Goal: Transaction & Acquisition: Download file/media

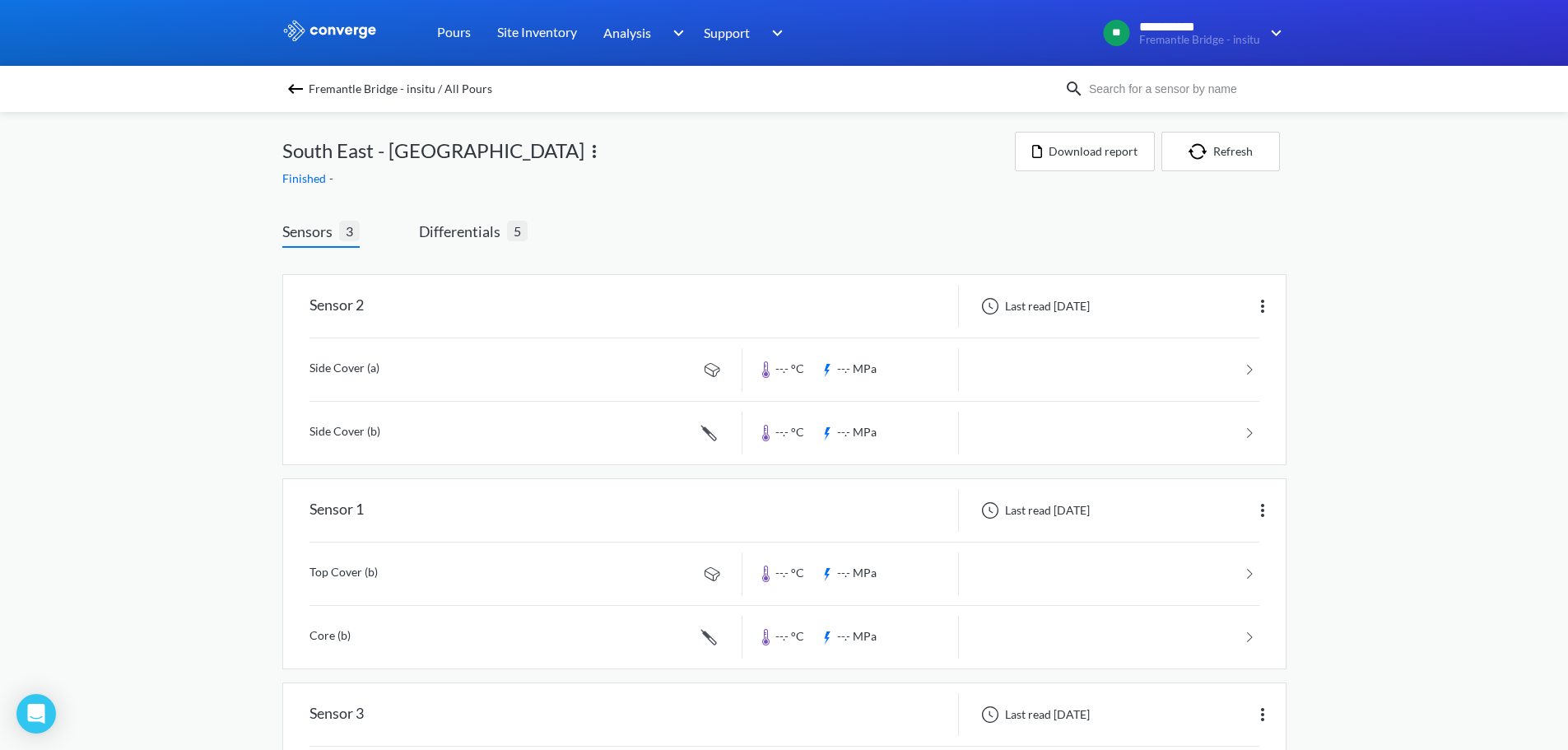
click at [707, 223] on div "Sensors 3 Differentials 5 Sensor 2 Last read [DATE] Side Cover (a) --.- °C --.-…" at bounding box center [784, 564] width 1004 height 687
click at [462, 227] on span "Differentials" at bounding box center [463, 232] width 88 height 23
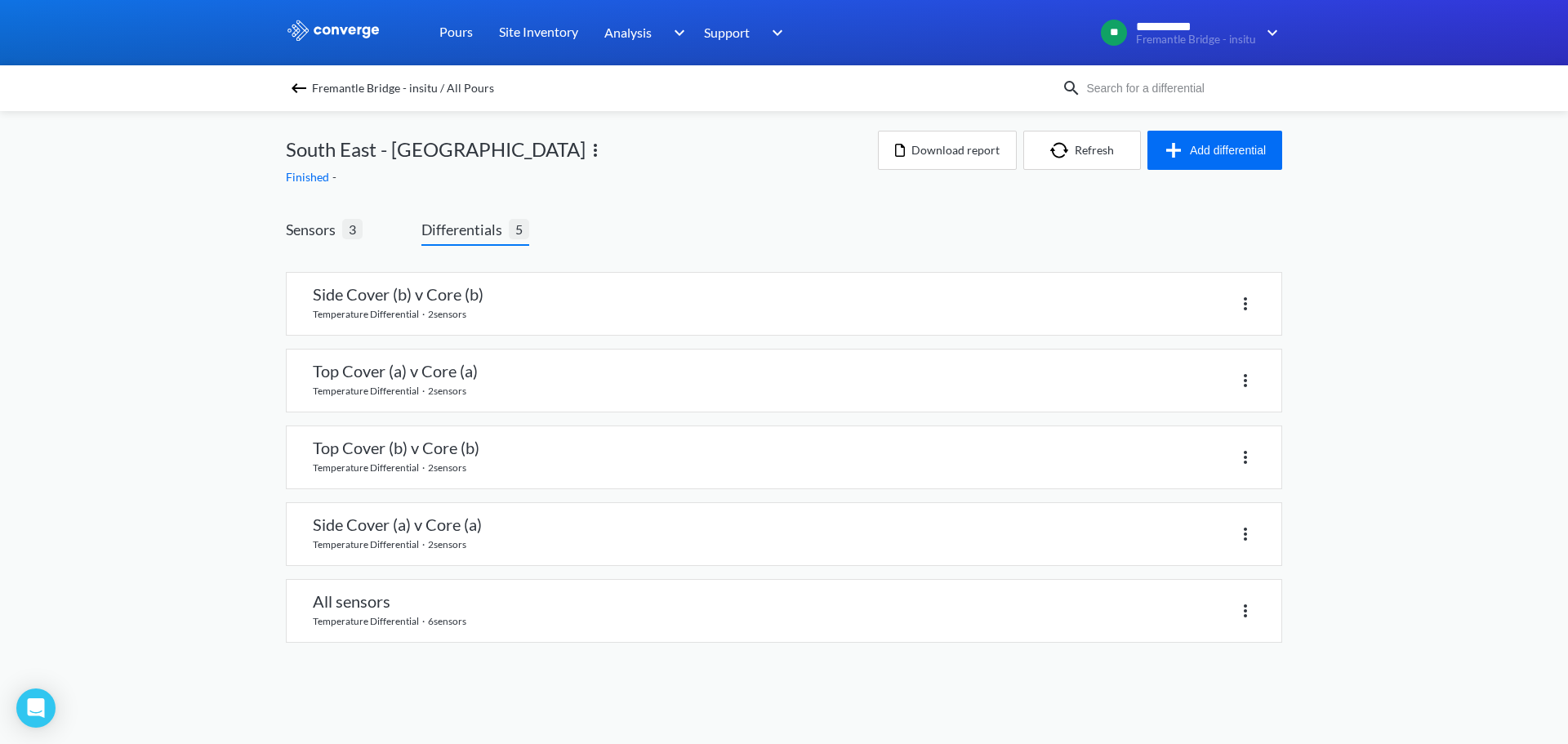
click at [200, 393] on div "**********" at bounding box center [784, 338] width 1568 height 676
drag, startPoint x: 425, startPoint y: 677, endPoint x: 463, endPoint y: 687, distance: 39.3
click at [437, 682] on body "**********" at bounding box center [784, 372] width 1568 height 744
click at [560, 684] on body "**********" at bounding box center [784, 372] width 1568 height 744
click at [343, 242] on span "Sensors 3" at bounding box center [323, 232] width 76 height 28
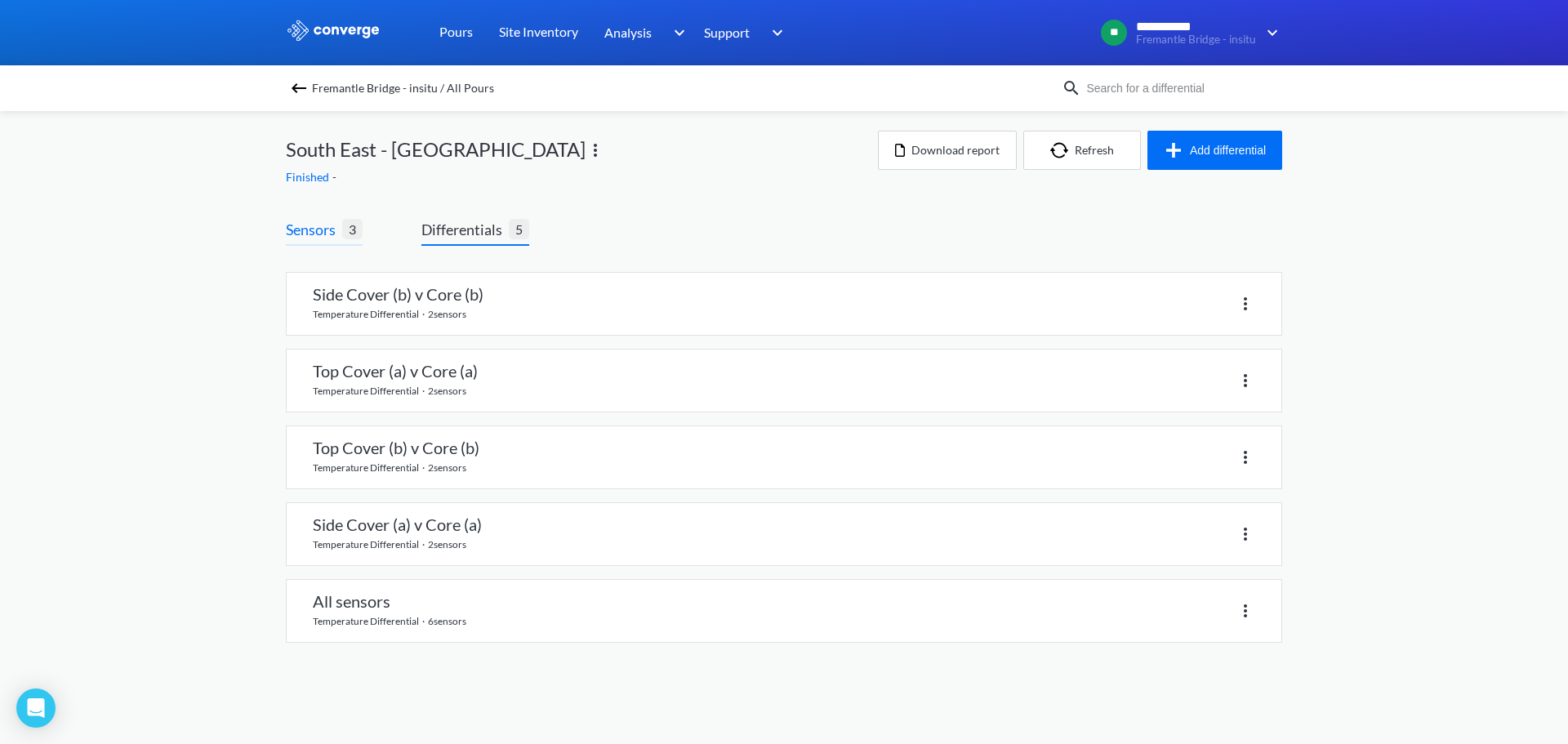
click at [315, 228] on span "Sensors" at bounding box center [314, 230] width 57 height 23
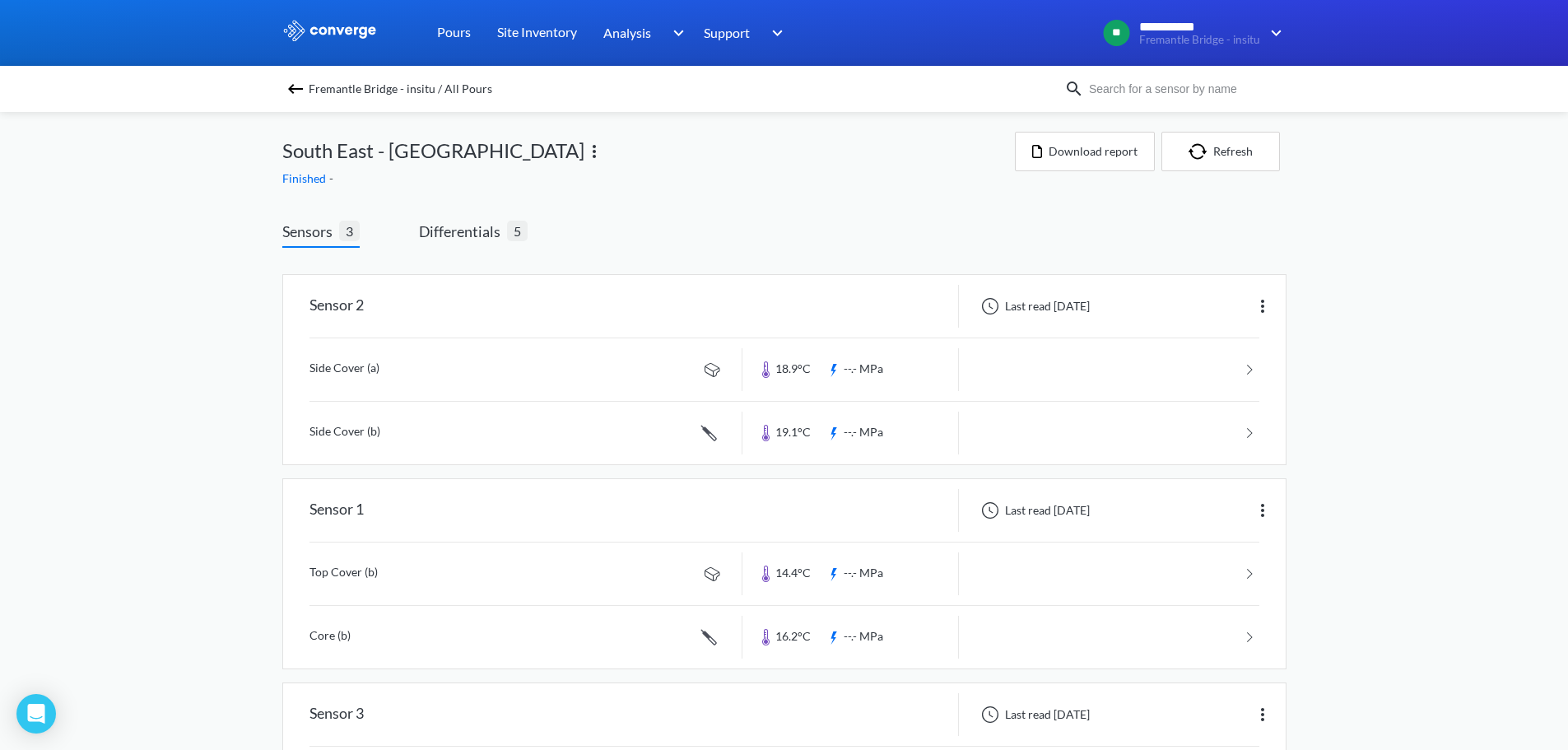
click at [370, 77] on span "Fremantle Bridge - insitu / All Pours" at bounding box center [400, 89] width 184 height 23
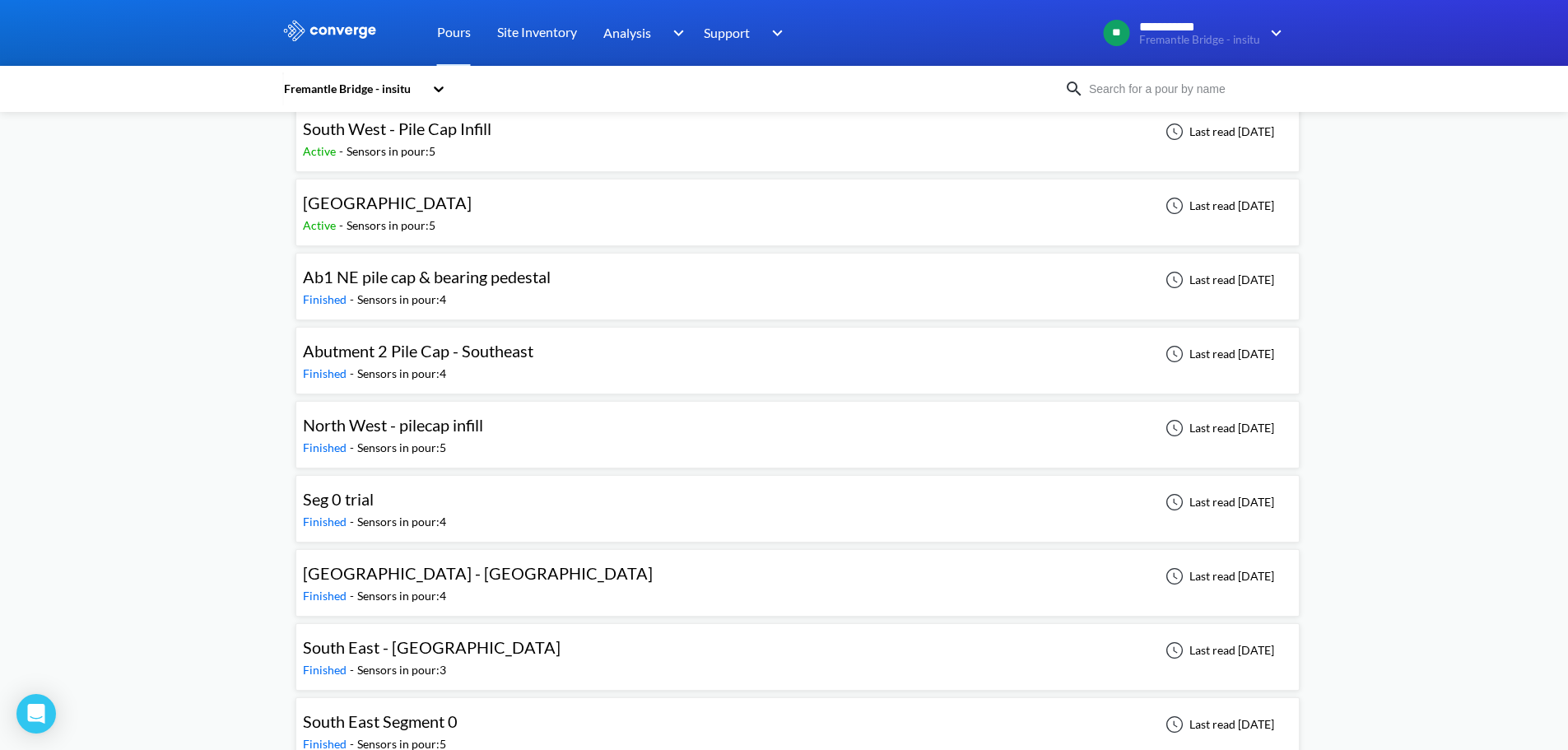
scroll to position [717, 0]
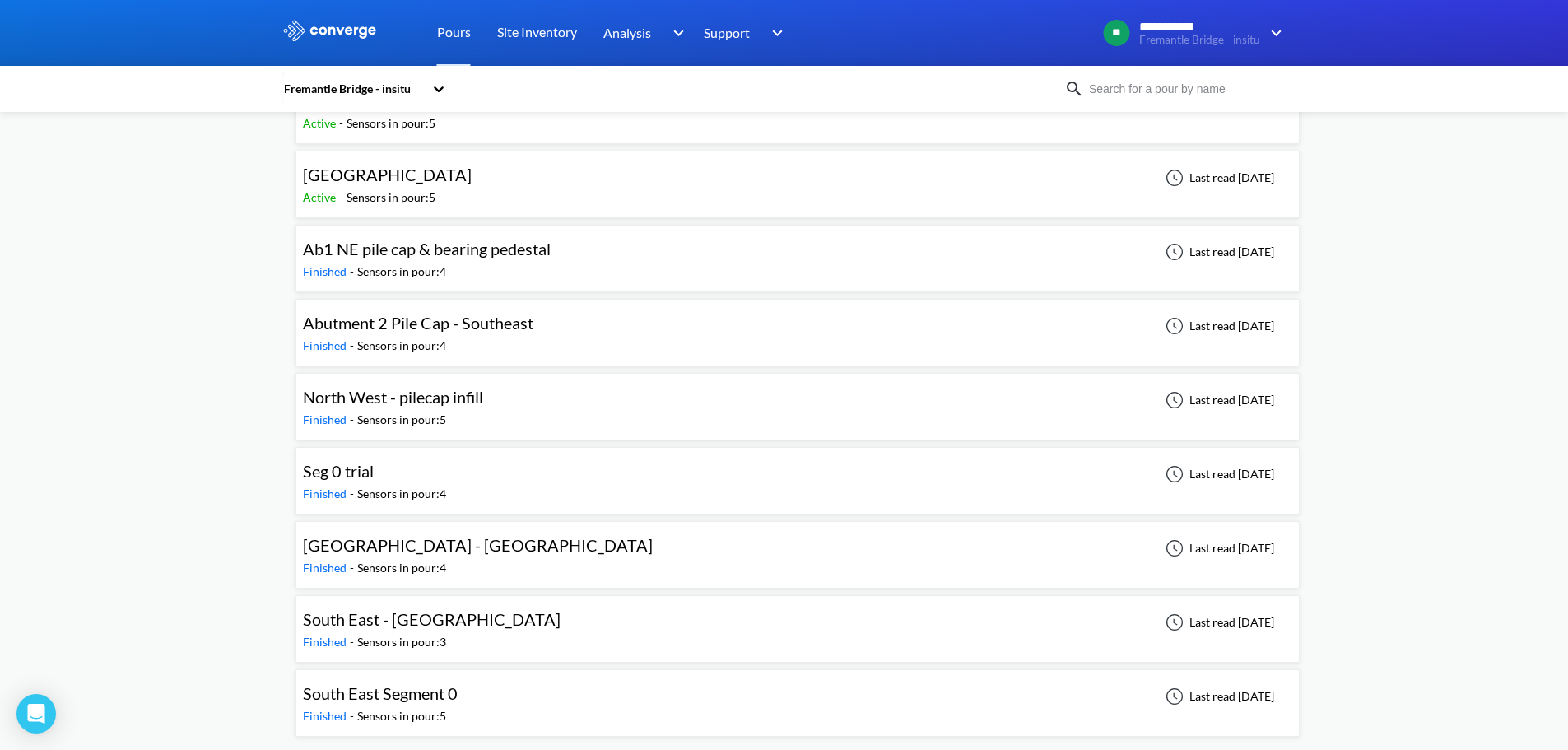
click at [525, 711] on div "South East Segment 0 Finished - Sensors in pour: 5 Last read [DATE]" at bounding box center [798, 704] width 990 height 53
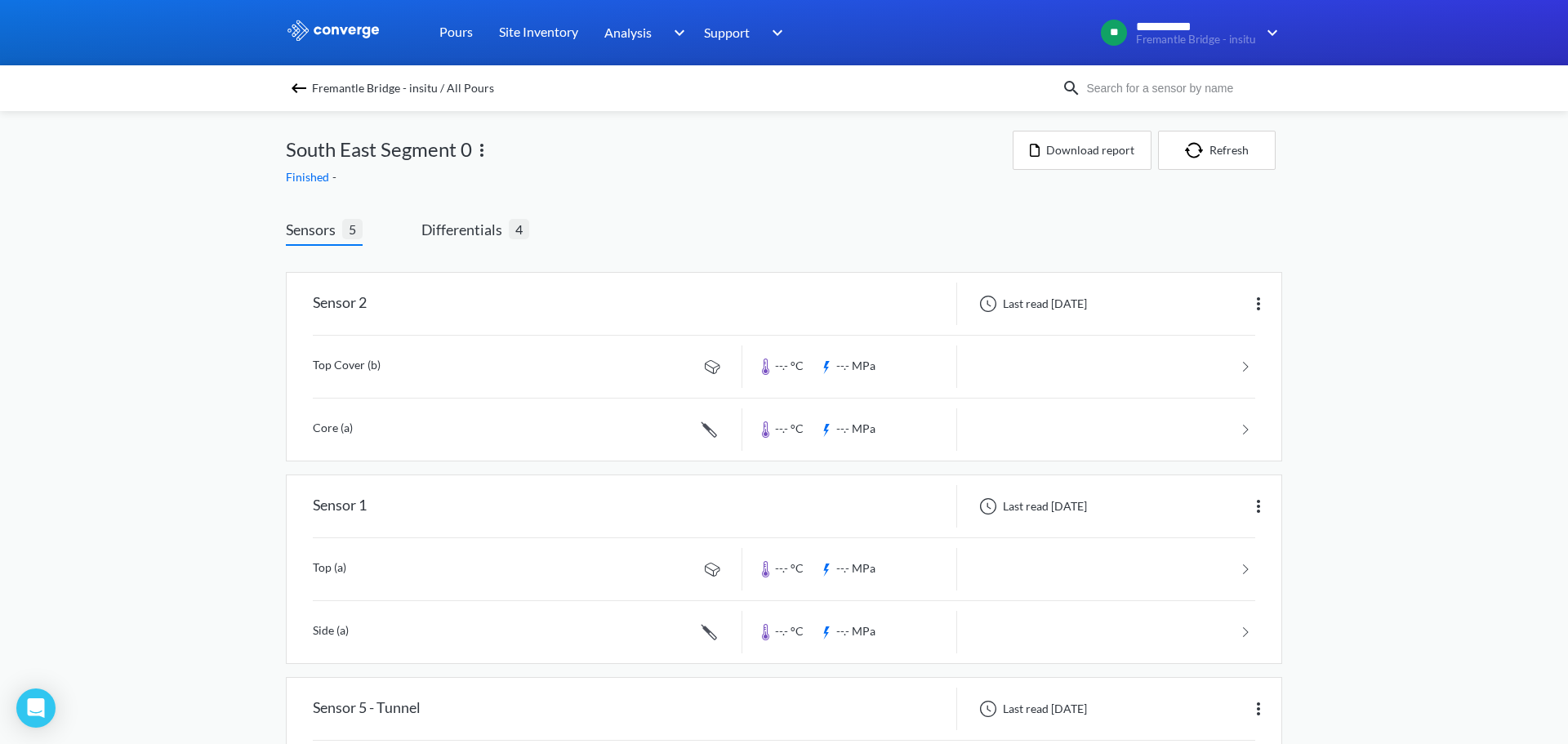
click at [199, 272] on div "**********" at bounding box center [784, 652] width 1568 height 1304
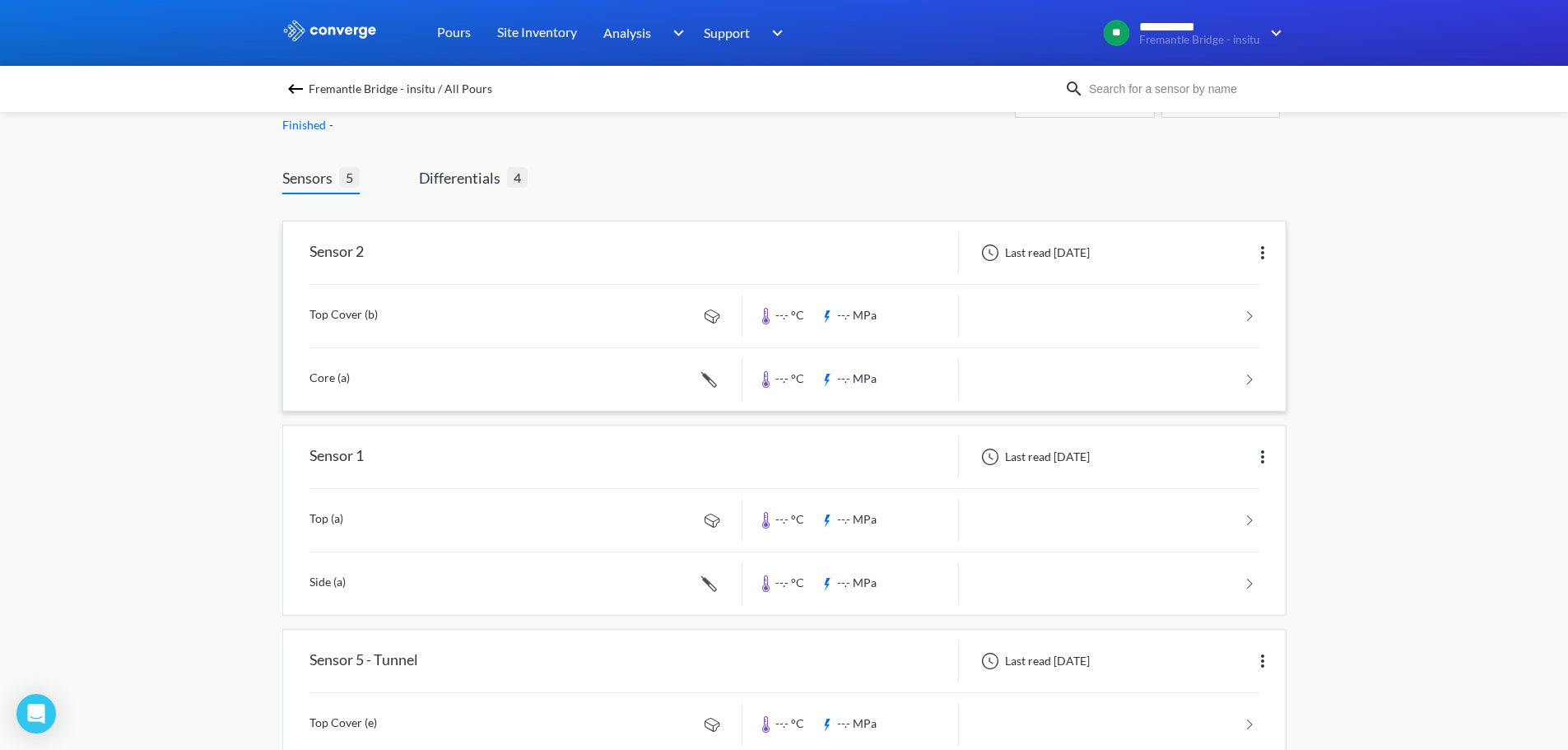
scroll to position [82, 0]
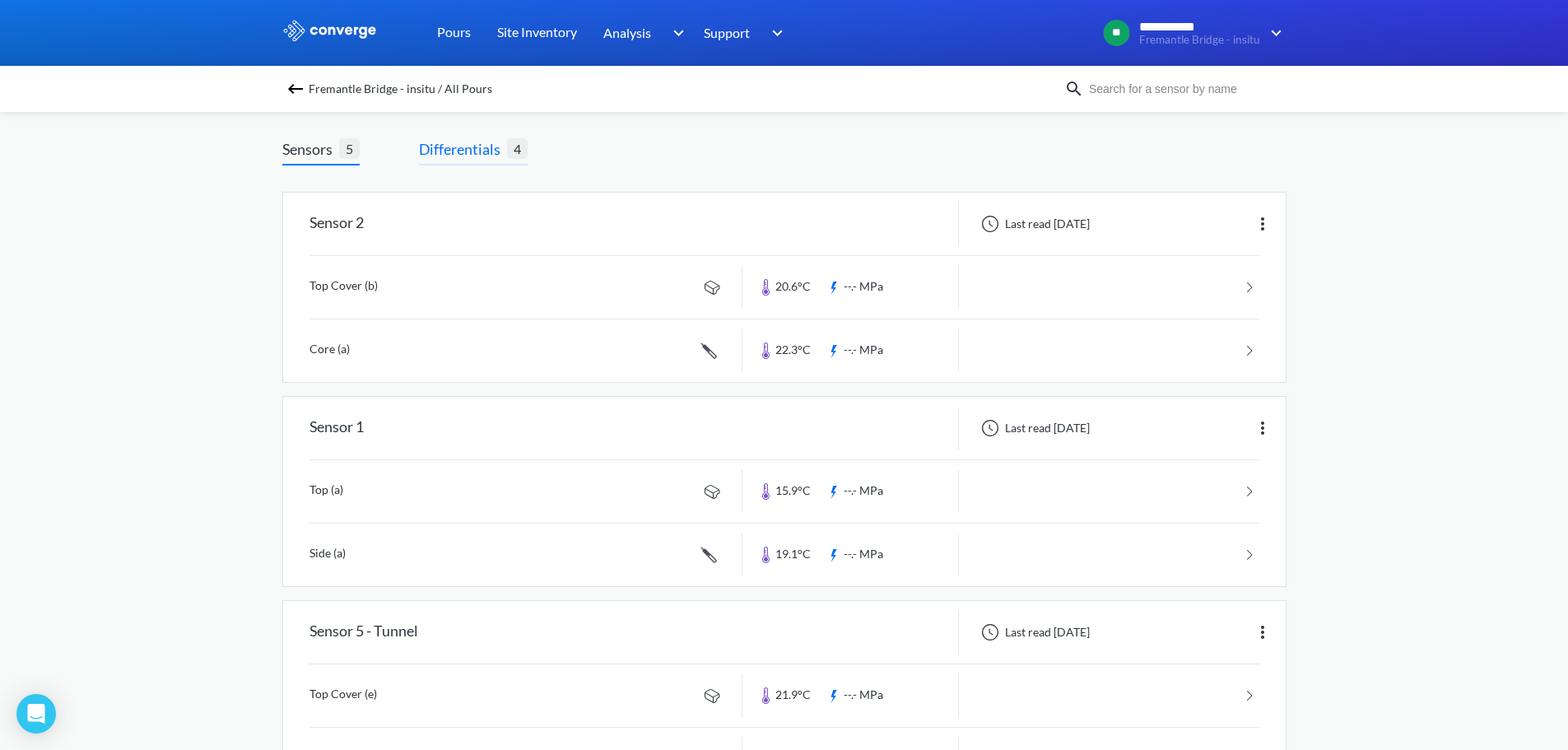
click at [482, 151] on span "Differentials" at bounding box center [463, 149] width 88 height 23
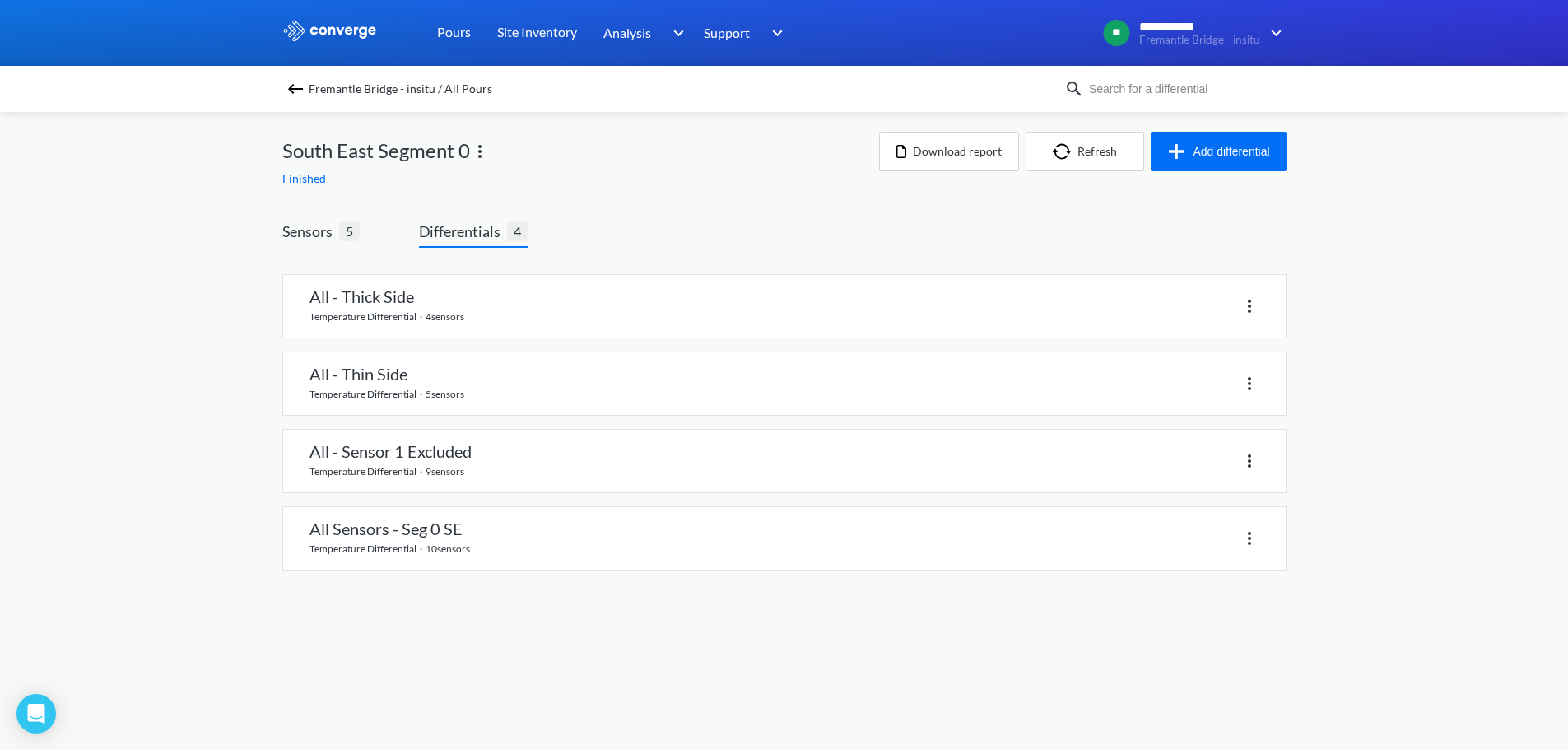
scroll to position [0, 0]
click at [527, 470] on link at bounding box center [789, 461] width 1002 height 63
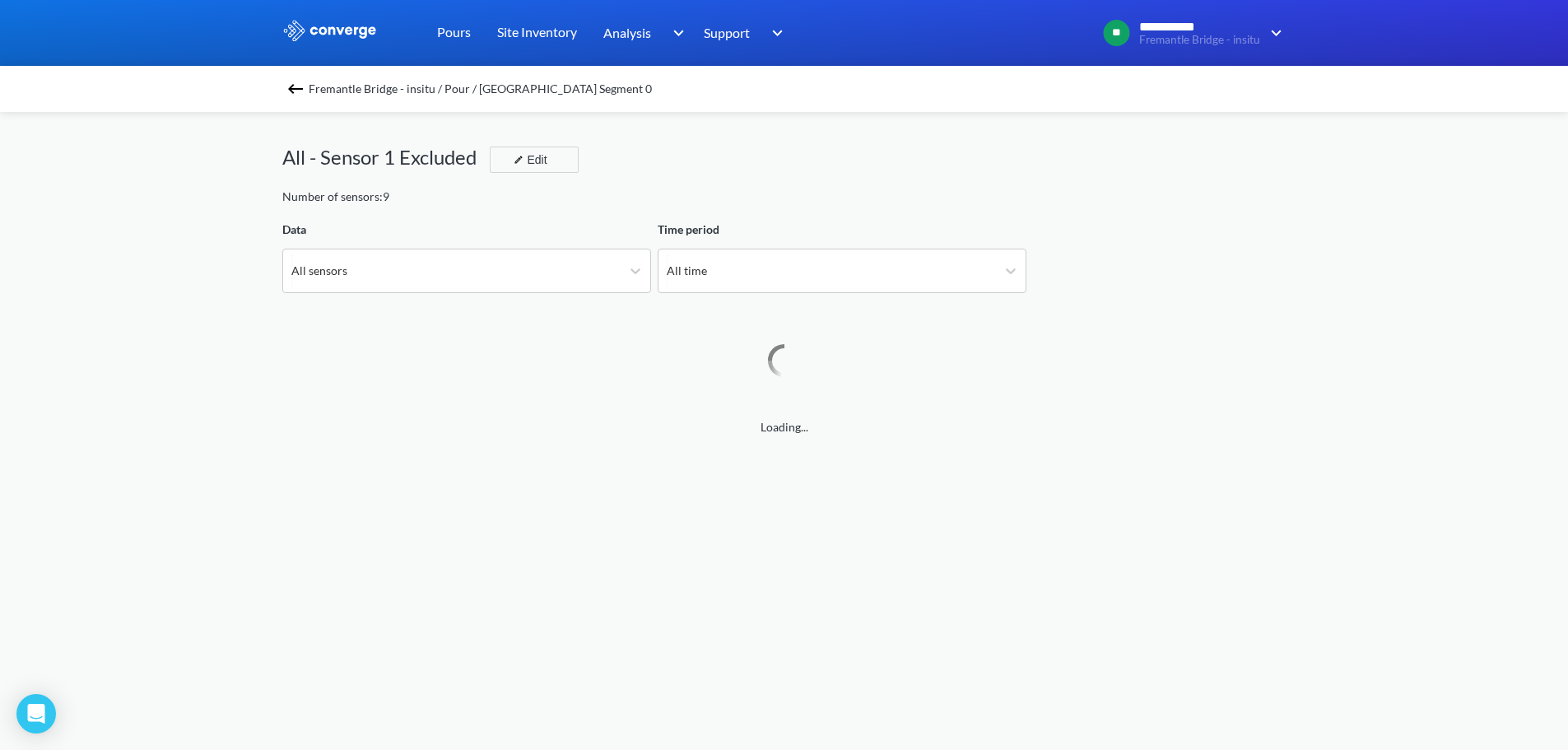
click at [716, 170] on div "All - Sensor 1 Excluded Edit" at bounding box center [784, 165] width 1004 height 46
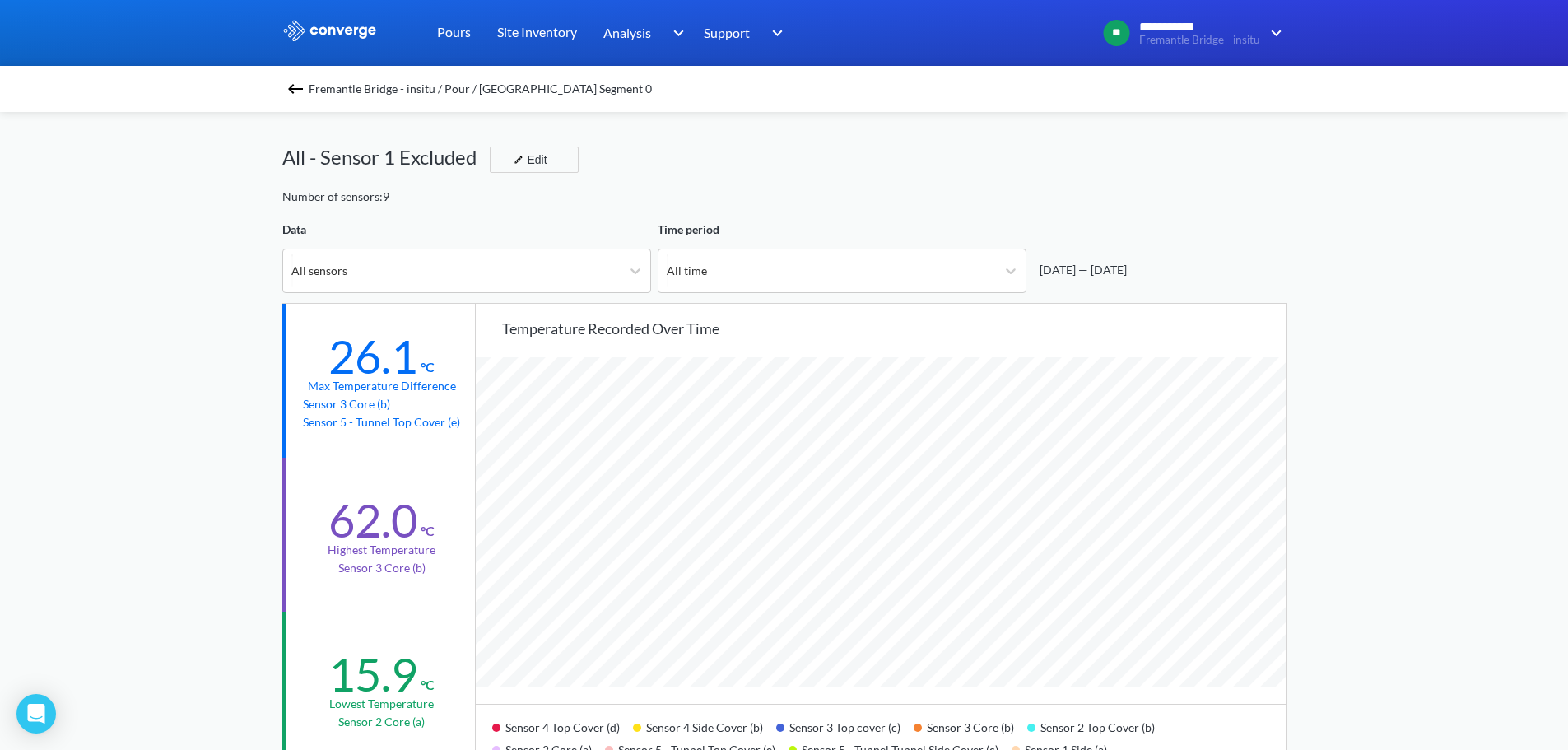
scroll to position [1379, 1568]
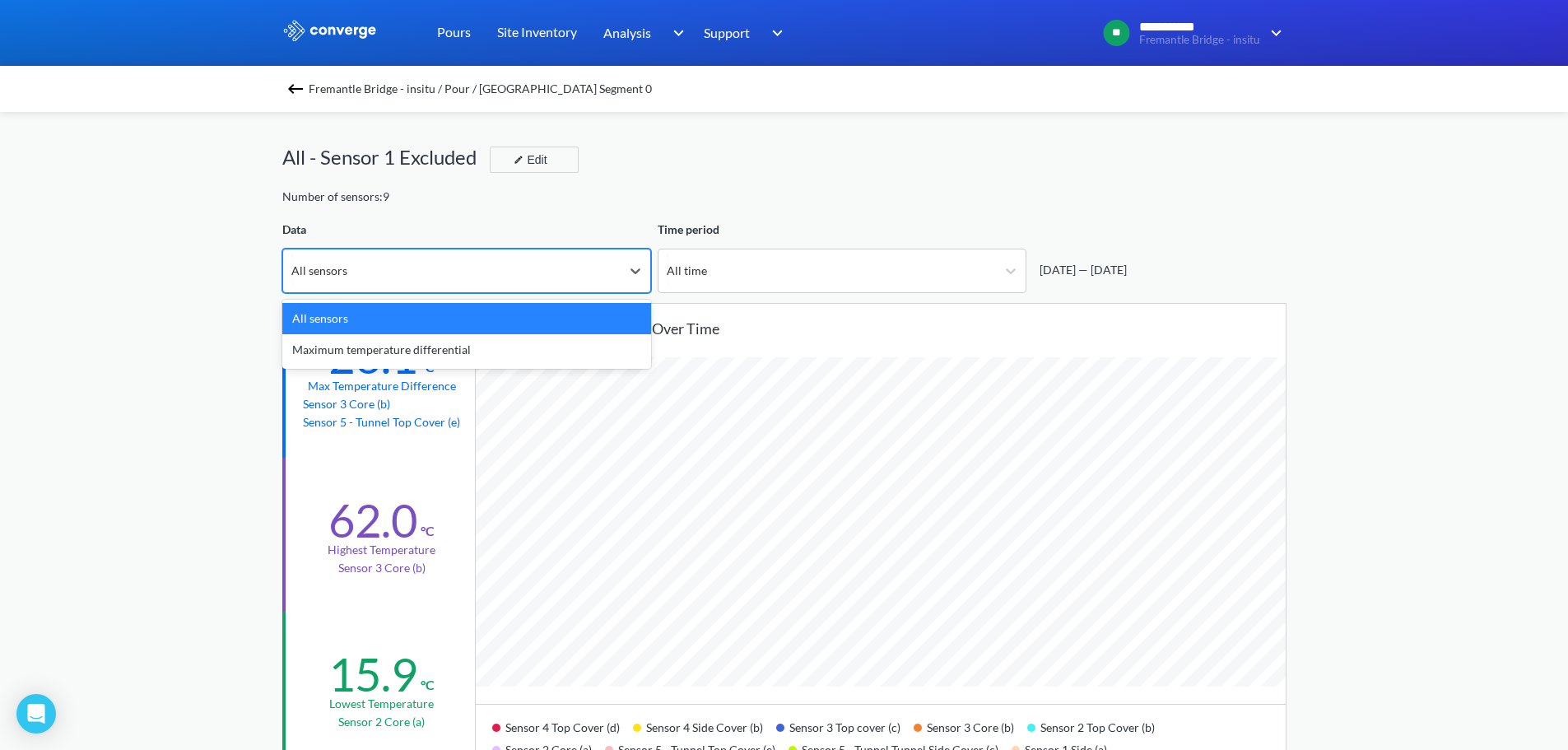
click at [525, 265] on div "All sensors" at bounding box center [452, 271] width 338 height 43
click at [721, 192] on div "Number of sensors: 9" at bounding box center [784, 197] width 1004 height 18
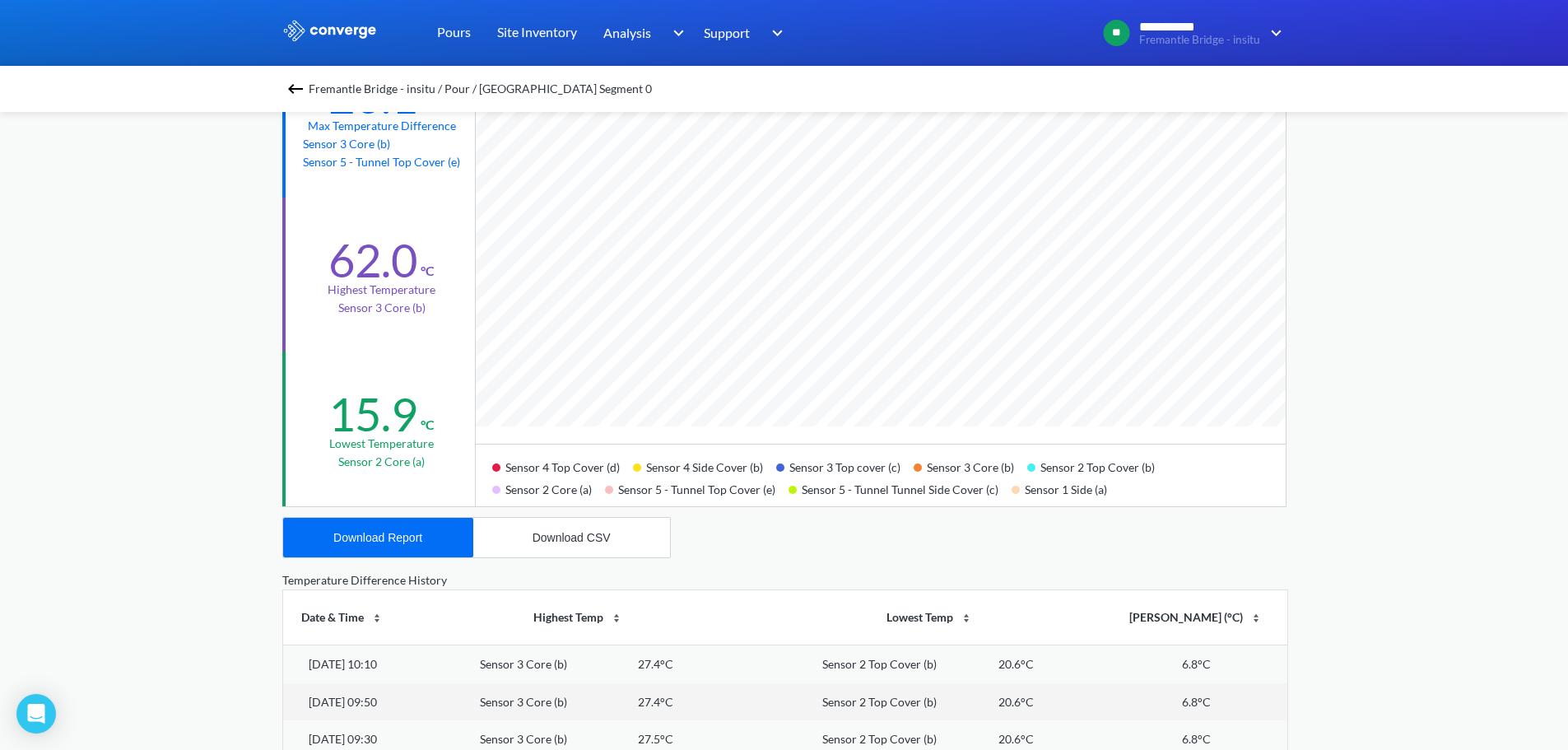
scroll to position [329, 0]
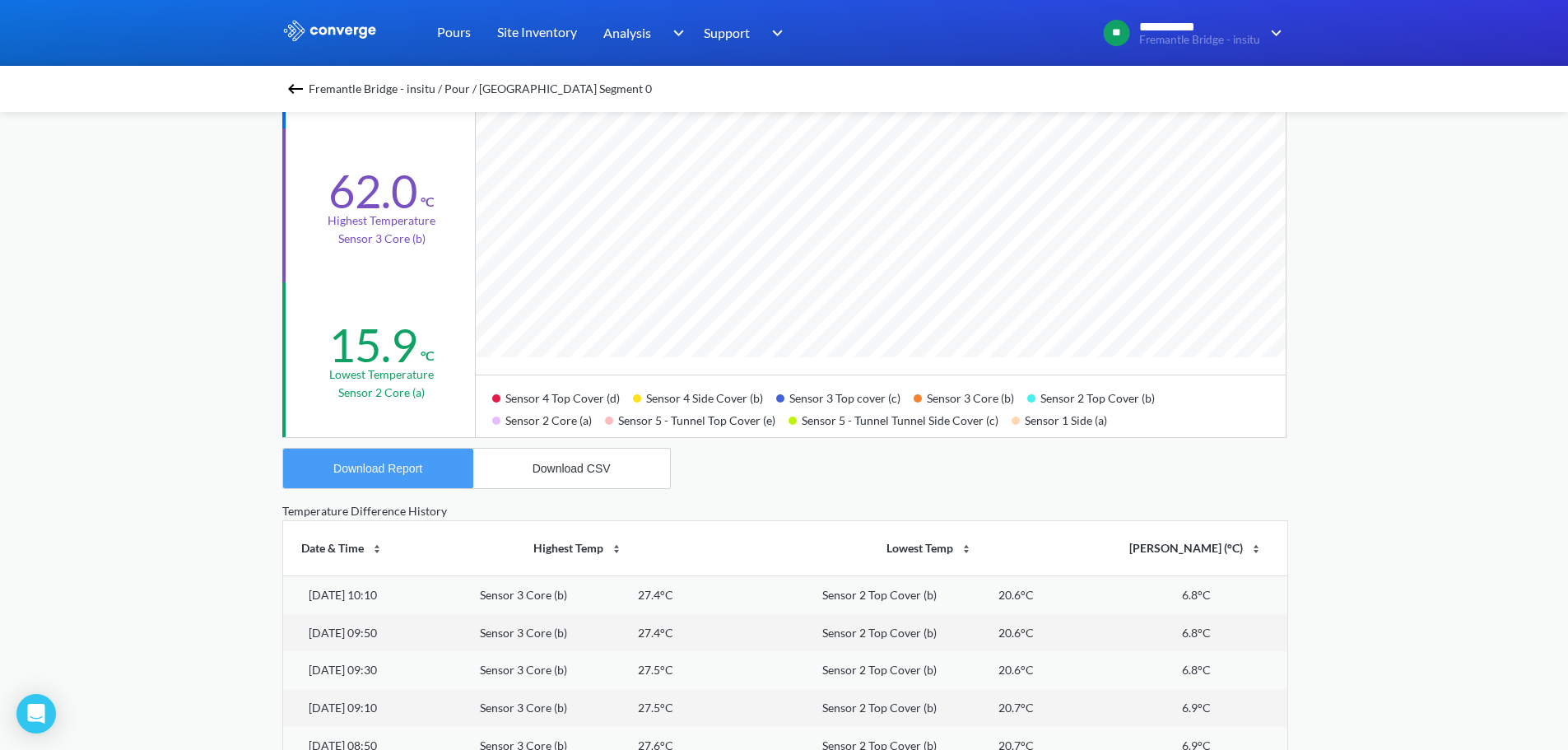
click at [431, 478] on button "Download Report" at bounding box center [378, 469] width 190 height 40
click at [836, 469] on div "Fremantle Bridge - insitu / Pour / [GEOGRAPHIC_DATA] Segment 0 All - Sensor 1 E…" at bounding box center [784, 416] width 1004 height 1268
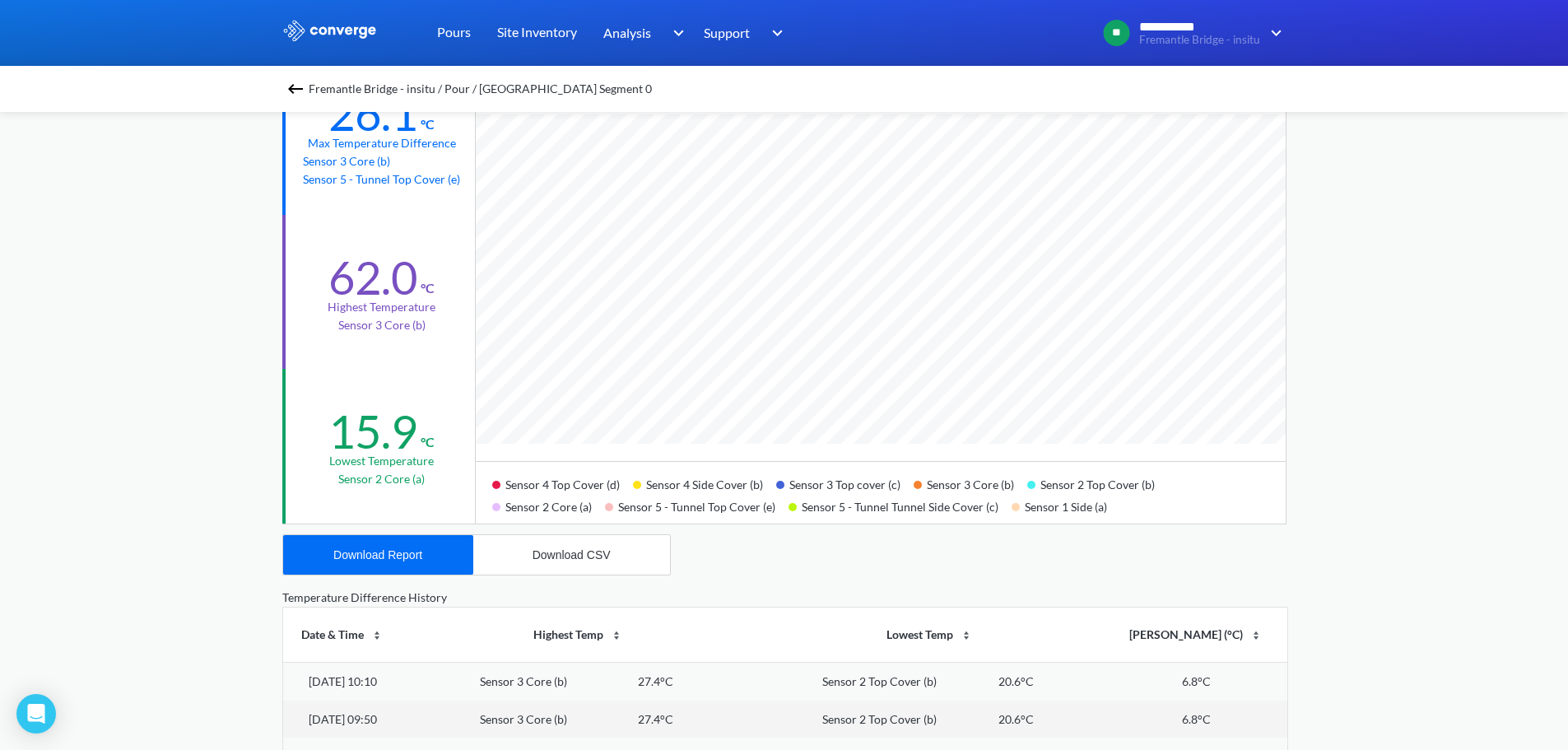
scroll to position [247, 0]
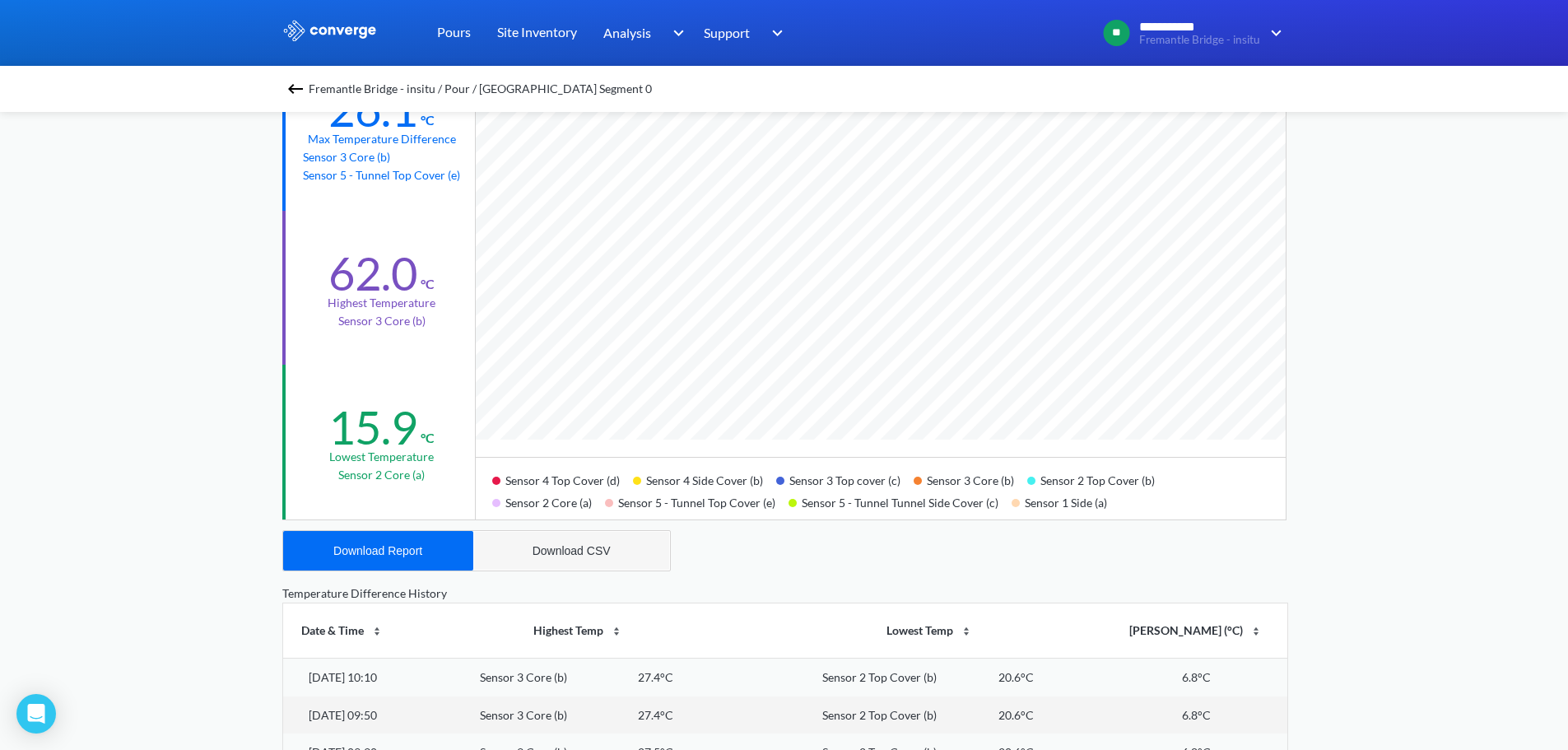
click at [607, 544] on div "Download CSV" at bounding box center [572, 550] width 78 height 13
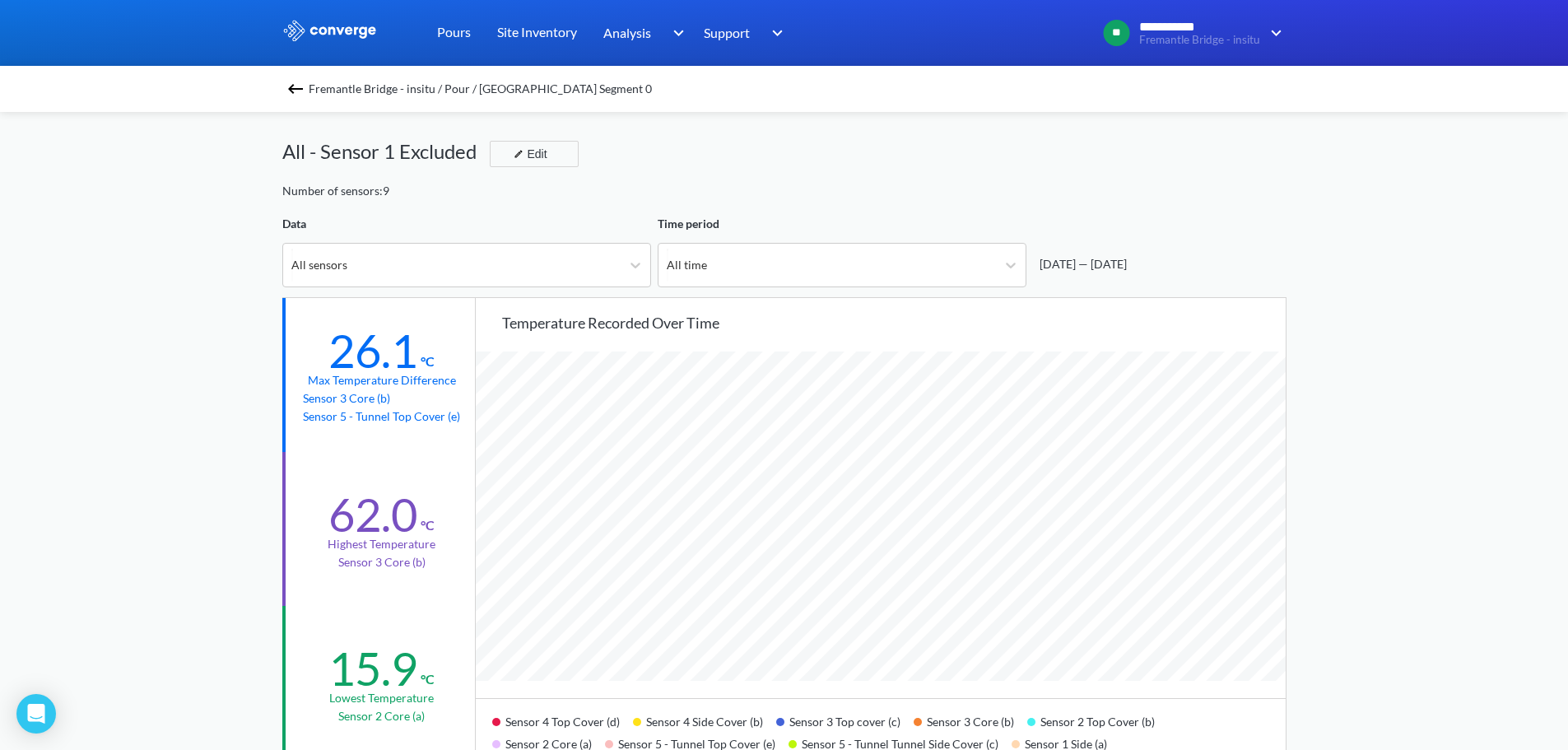
scroll to position [0, 0]
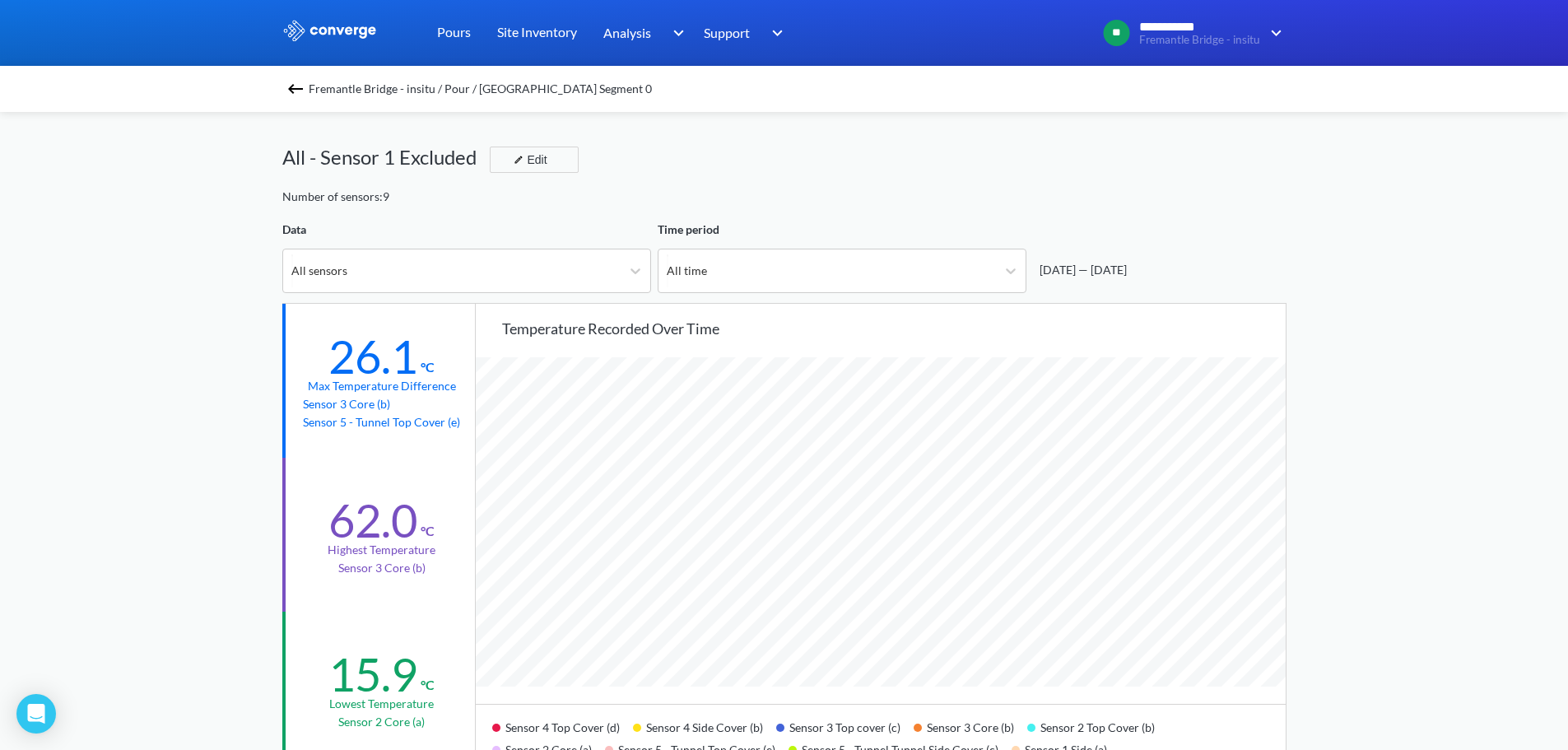
click at [380, 93] on span "Fremantle Bridge - insitu / Pour / [GEOGRAPHIC_DATA] Segment 0" at bounding box center [480, 89] width 343 height 23
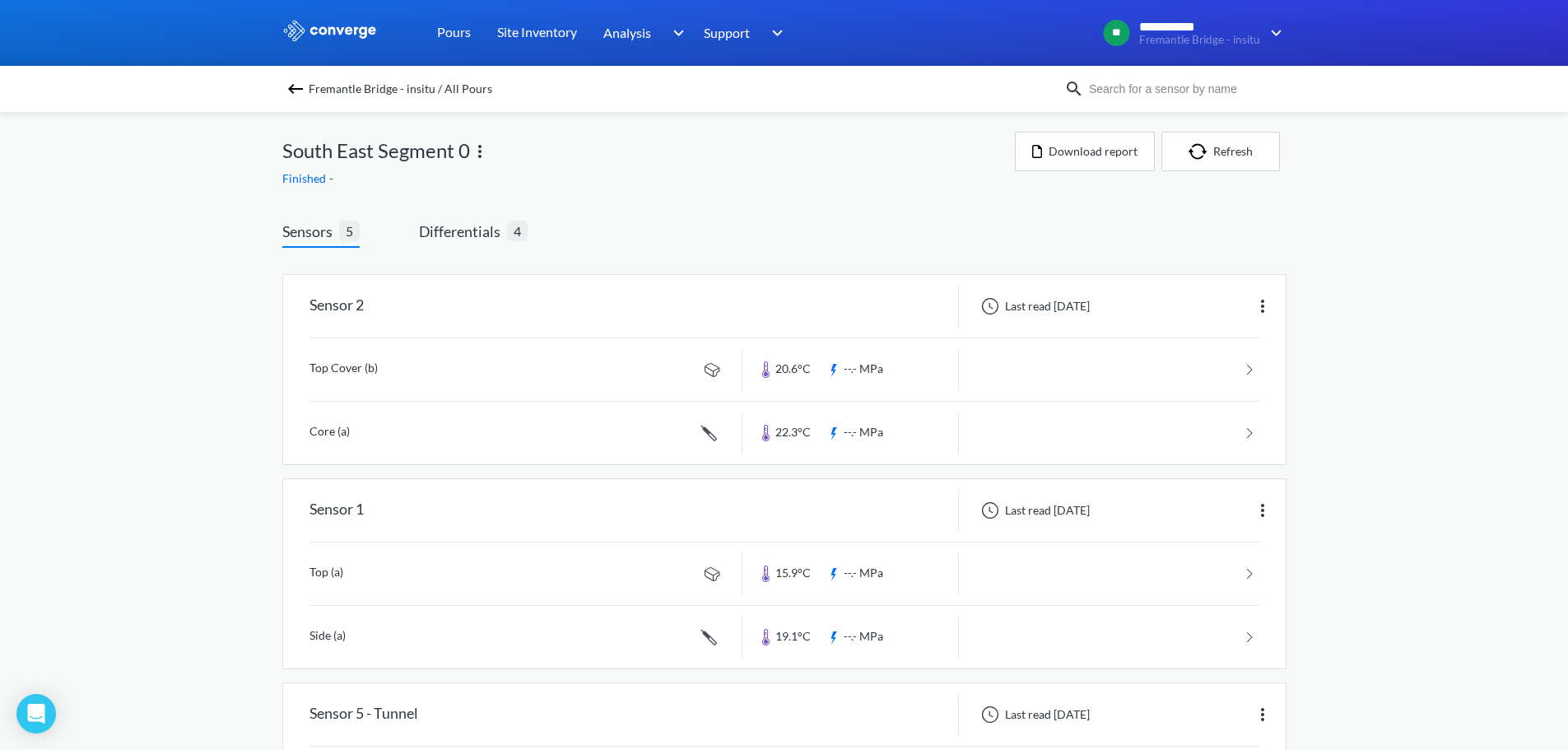
click at [505, 214] on div "Sensors 5 Differentials 4 Sensor 2 Last read [DATE] Top Cover (b) 20.6°C --.- M…" at bounding box center [784, 756] width 1004 height 1119
click at [489, 221] on span "Differentials" at bounding box center [463, 232] width 88 height 23
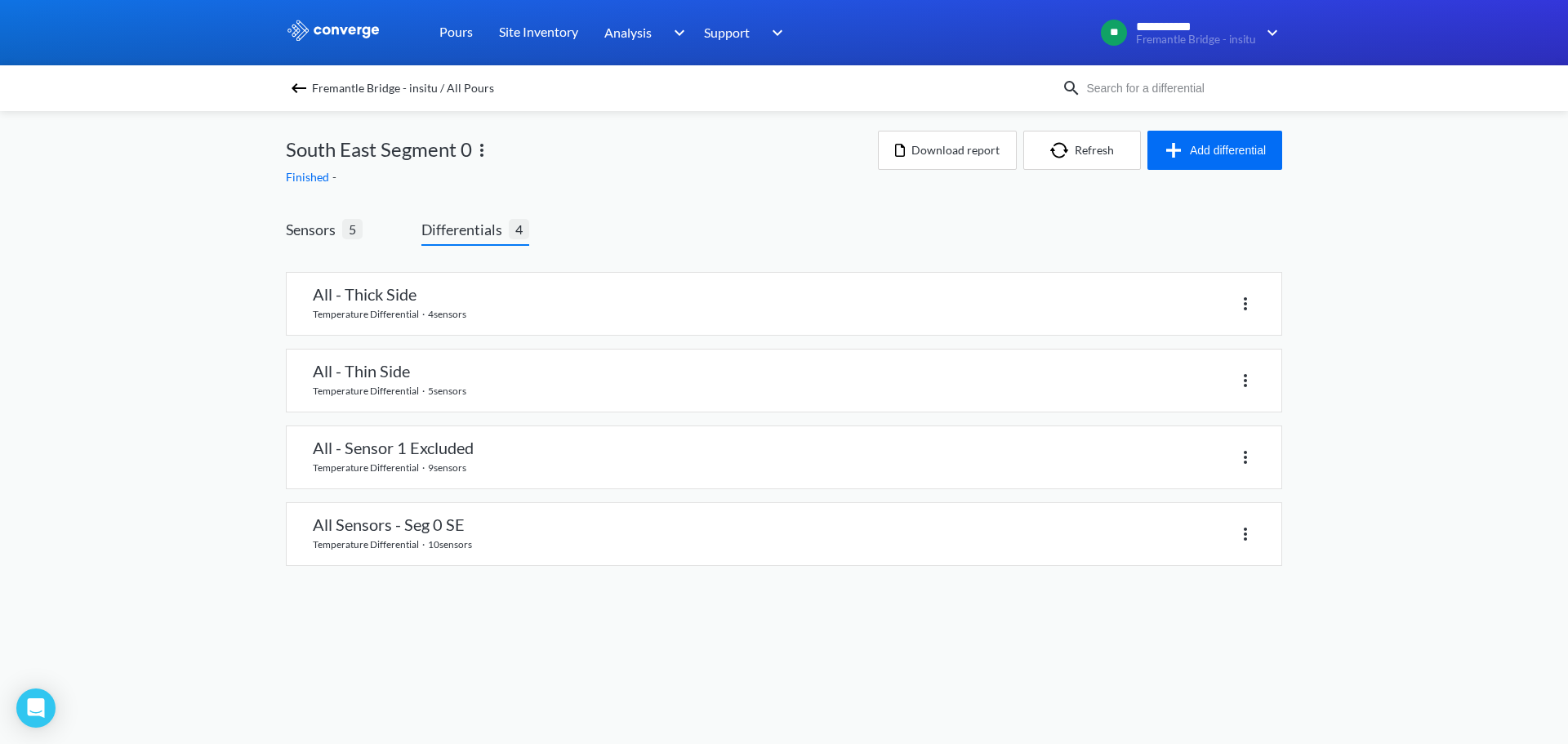
click at [429, 600] on body "**********" at bounding box center [784, 372] width 1568 height 744
click at [498, 549] on link at bounding box center [783, 535] width 994 height 62
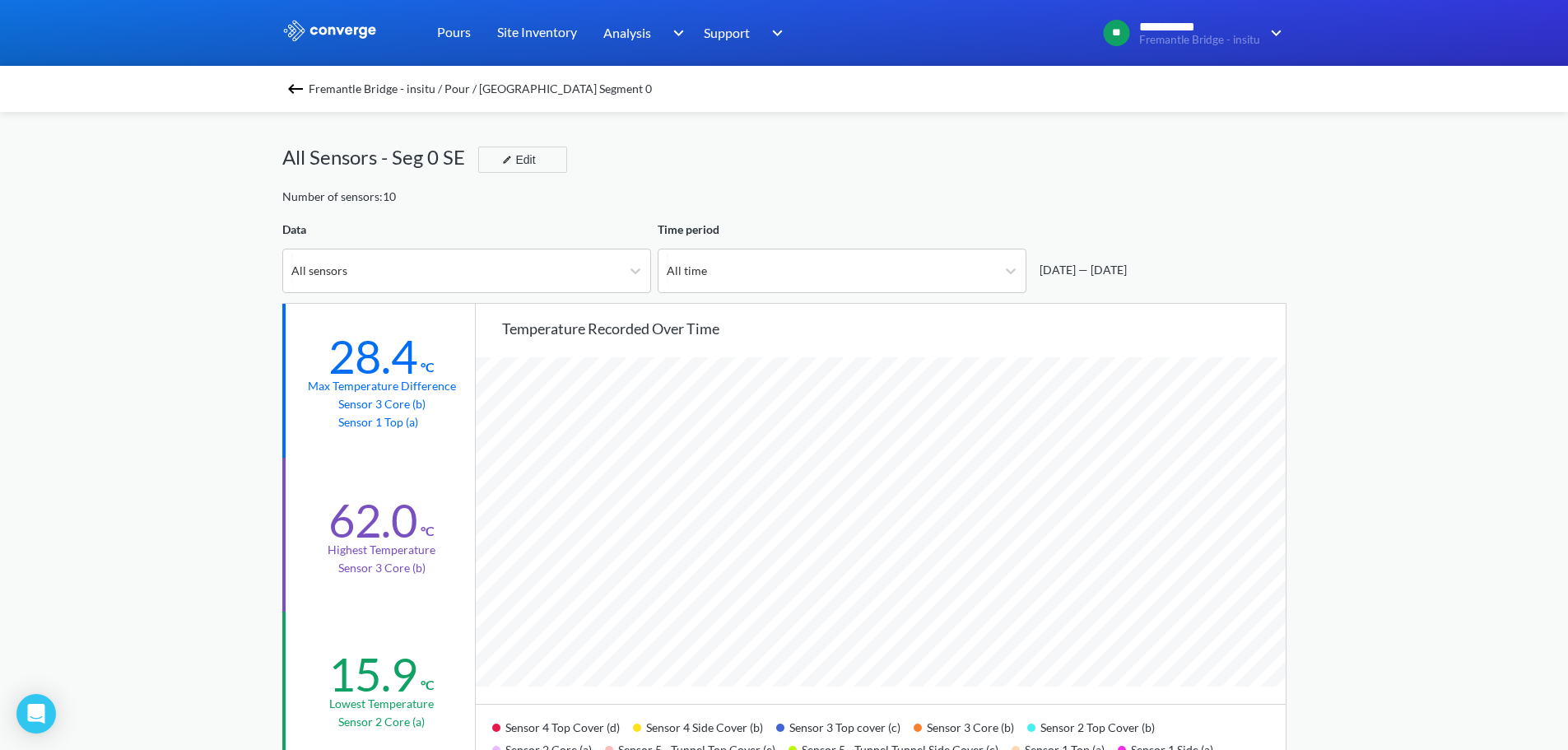
scroll to position [1379, 1568]
click at [323, 87] on span "Fremantle Bridge - insitu / Pour / [GEOGRAPHIC_DATA] Segment 0" at bounding box center [480, 89] width 343 height 23
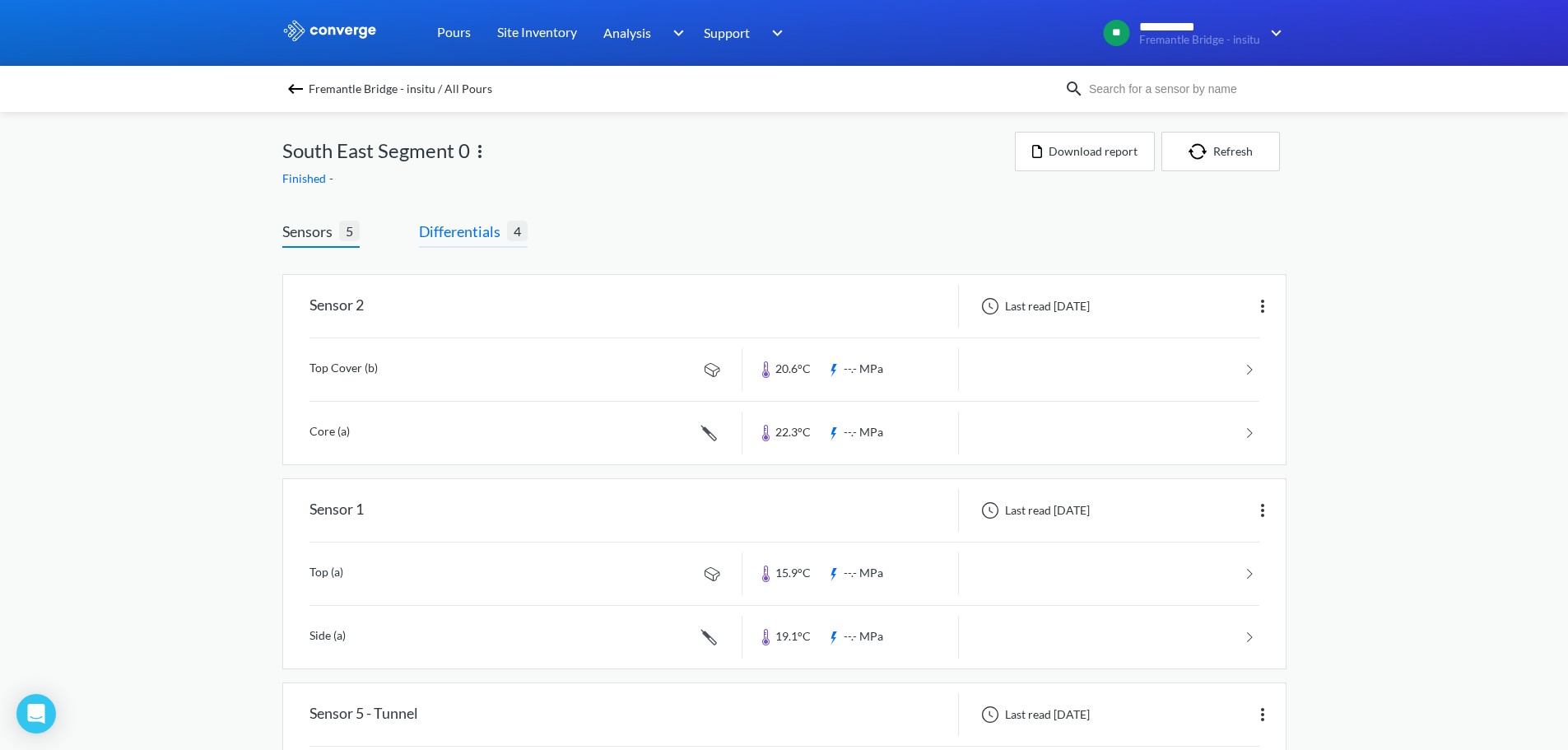
click at [477, 236] on span "Differentials" at bounding box center [463, 232] width 88 height 23
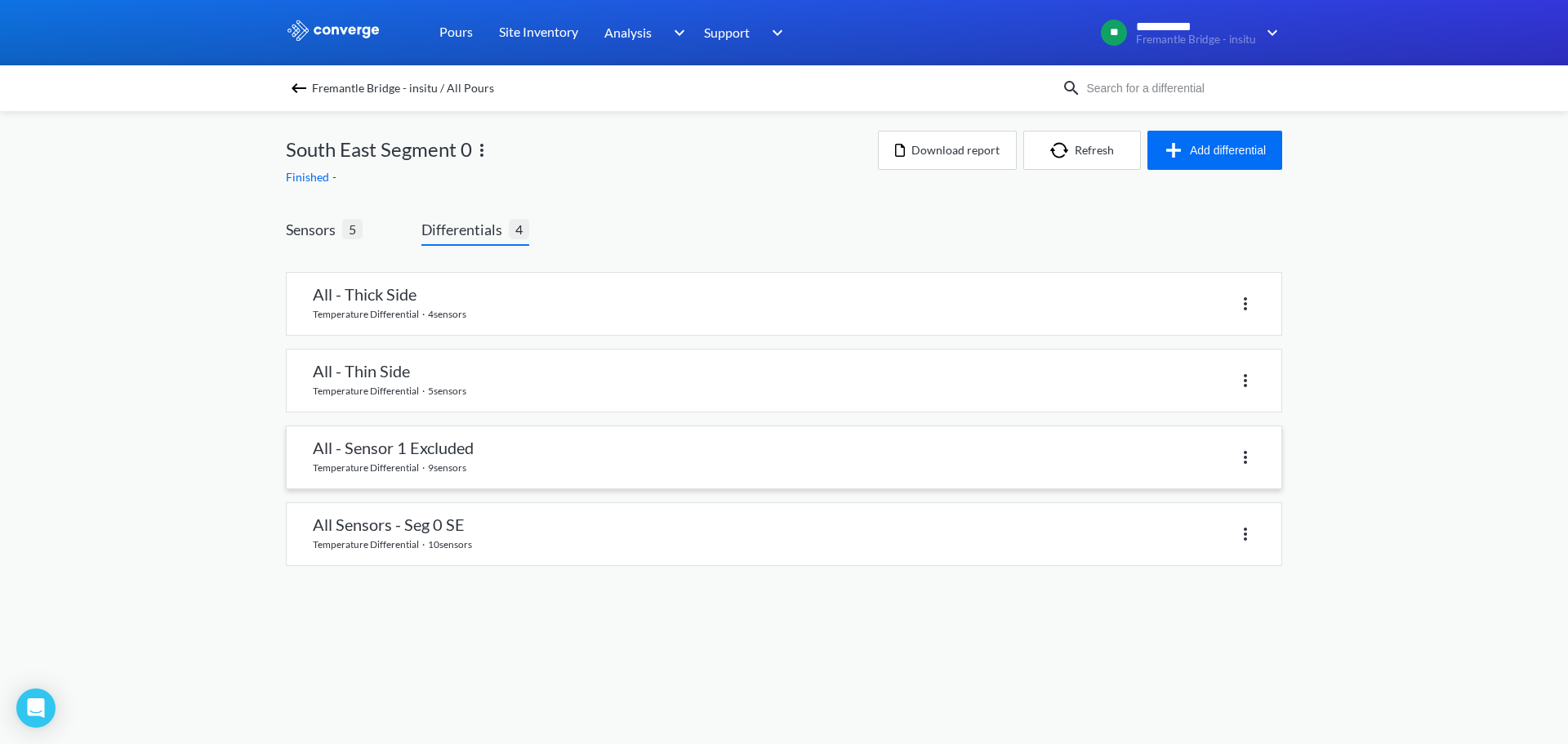
click at [418, 456] on link at bounding box center [783, 457] width 994 height 62
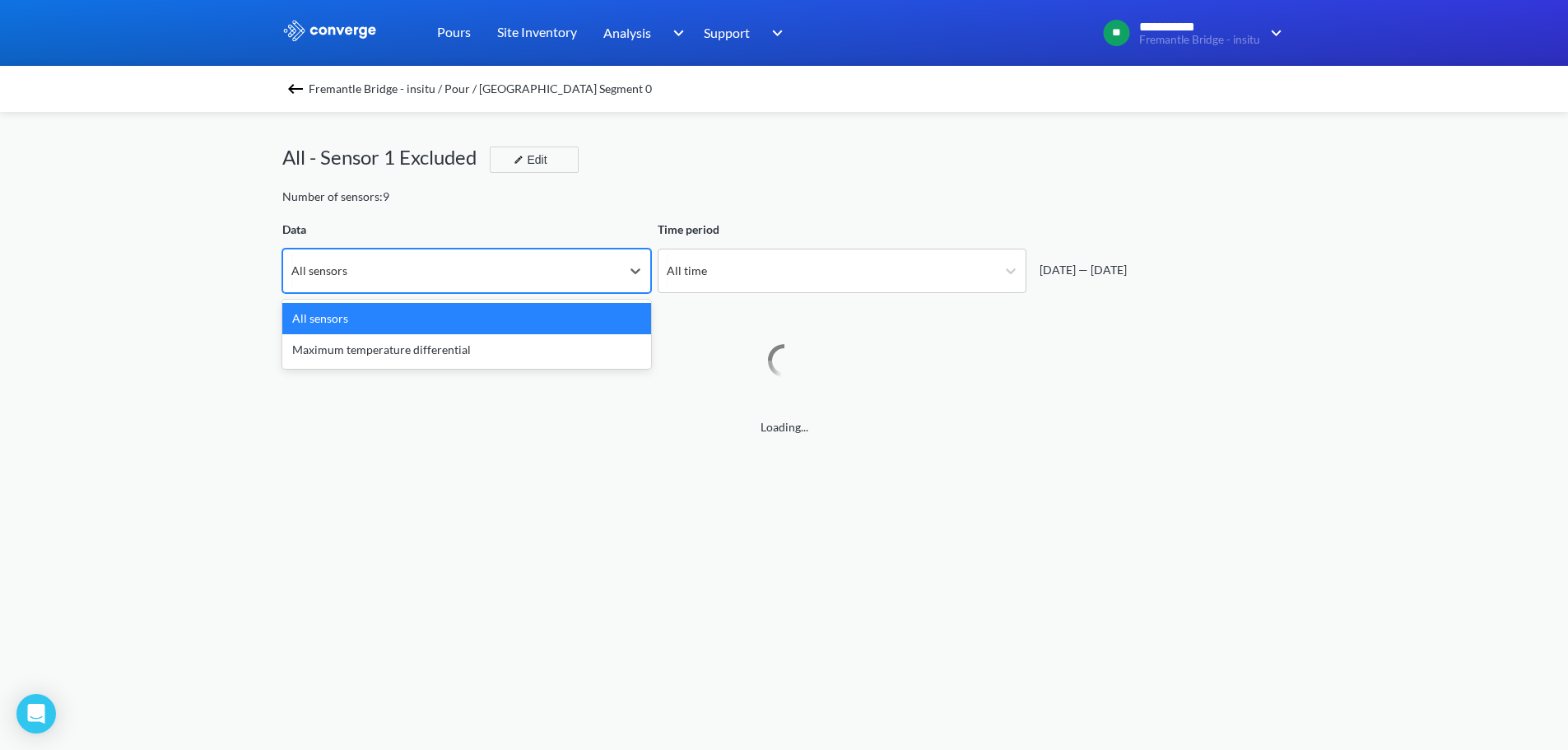
click at [475, 287] on div "All sensors" at bounding box center [452, 271] width 338 height 43
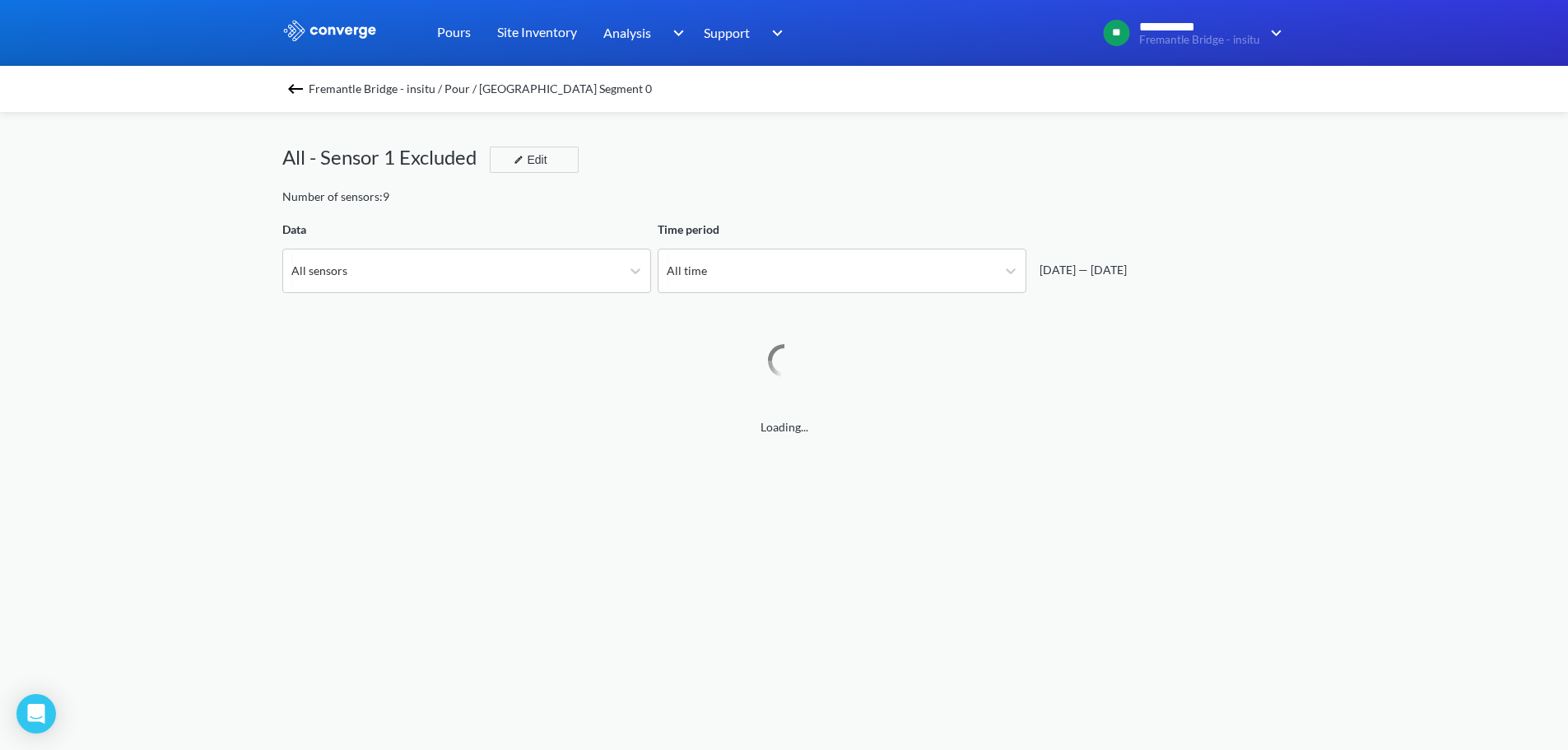
click at [226, 296] on div "**********" at bounding box center [784, 690] width 1568 height 1380
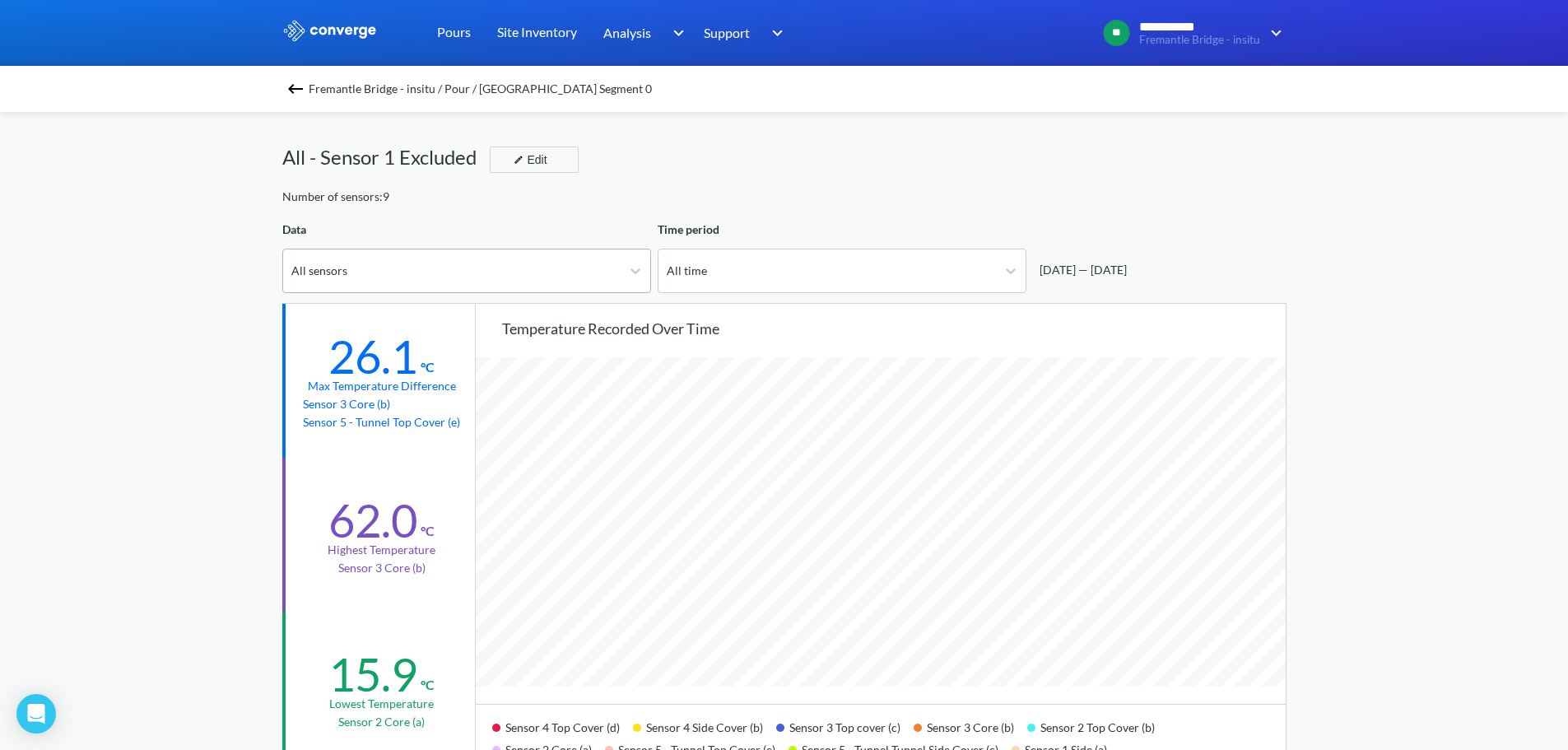
scroll to position [1379, 1568]
click at [319, 267] on div "All sensors" at bounding box center [319, 271] width 56 height 18
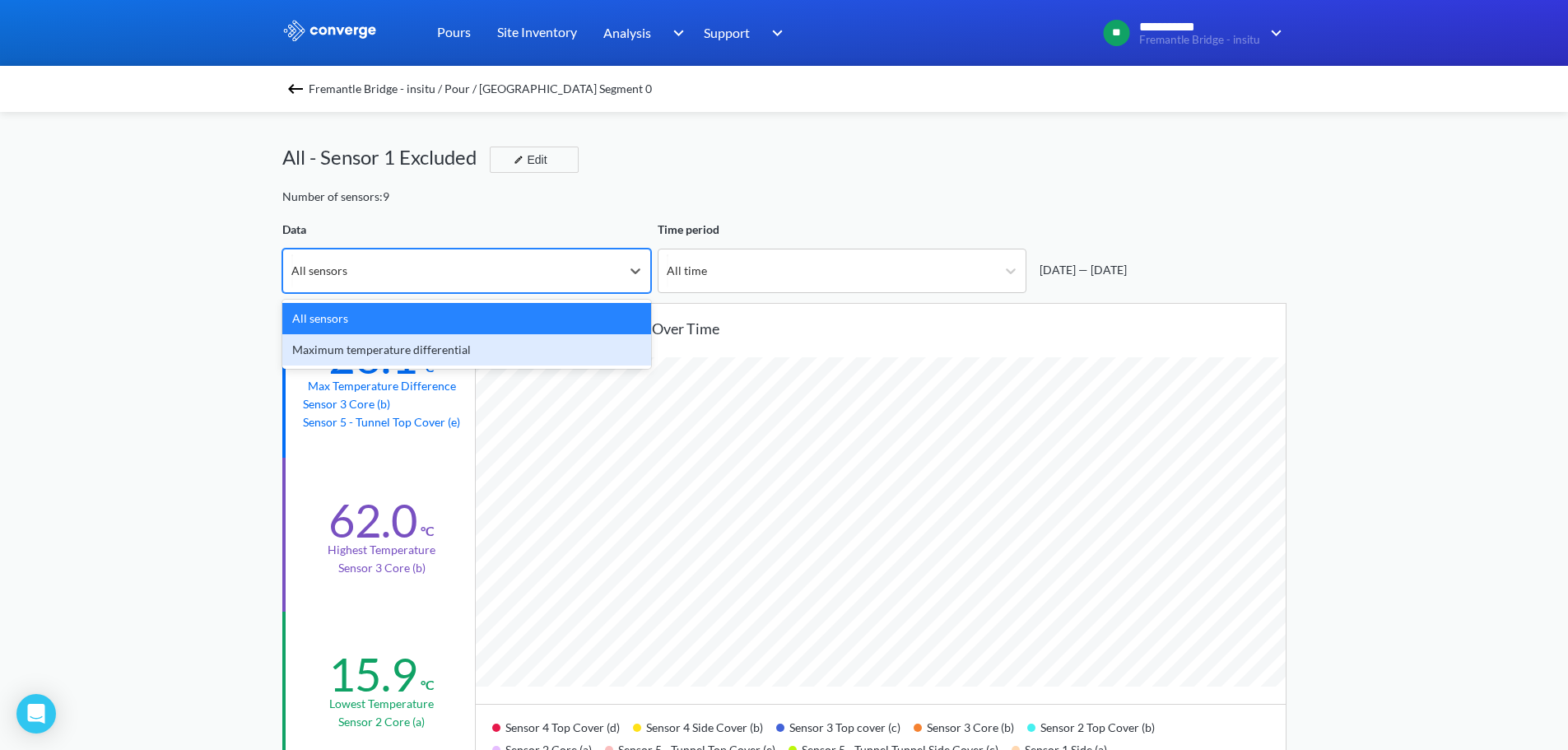
click at [336, 349] on div "Maximum temperature differential" at bounding box center [467, 350] width 369 height 31
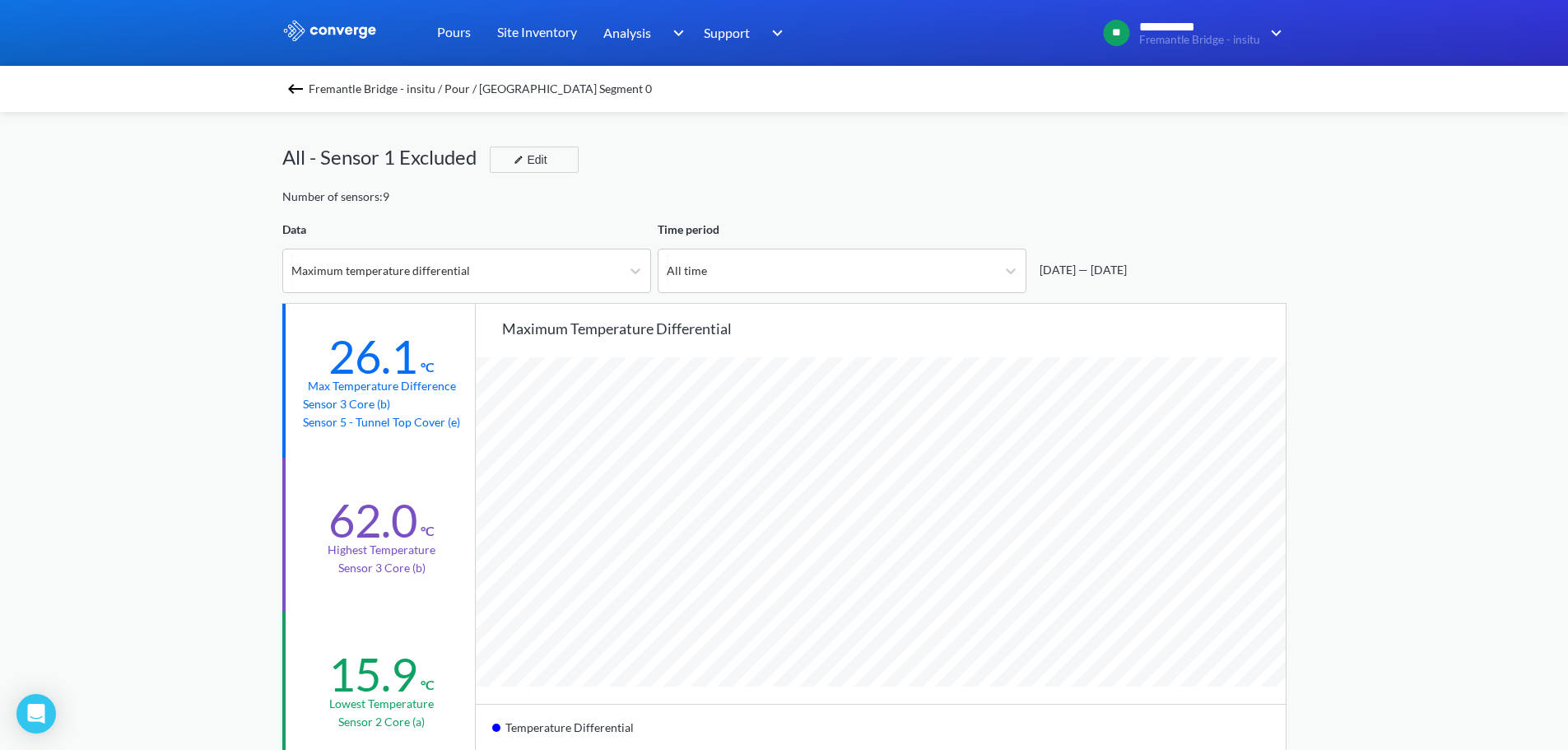
click at [159, 510] on div "**********" at bounding box center [784, 690] width 1568 height 1380
click at [730, 180] on div "All - Sensor 1 Excluded Edit" at bounding box center [784, 165] width 1004 height 46
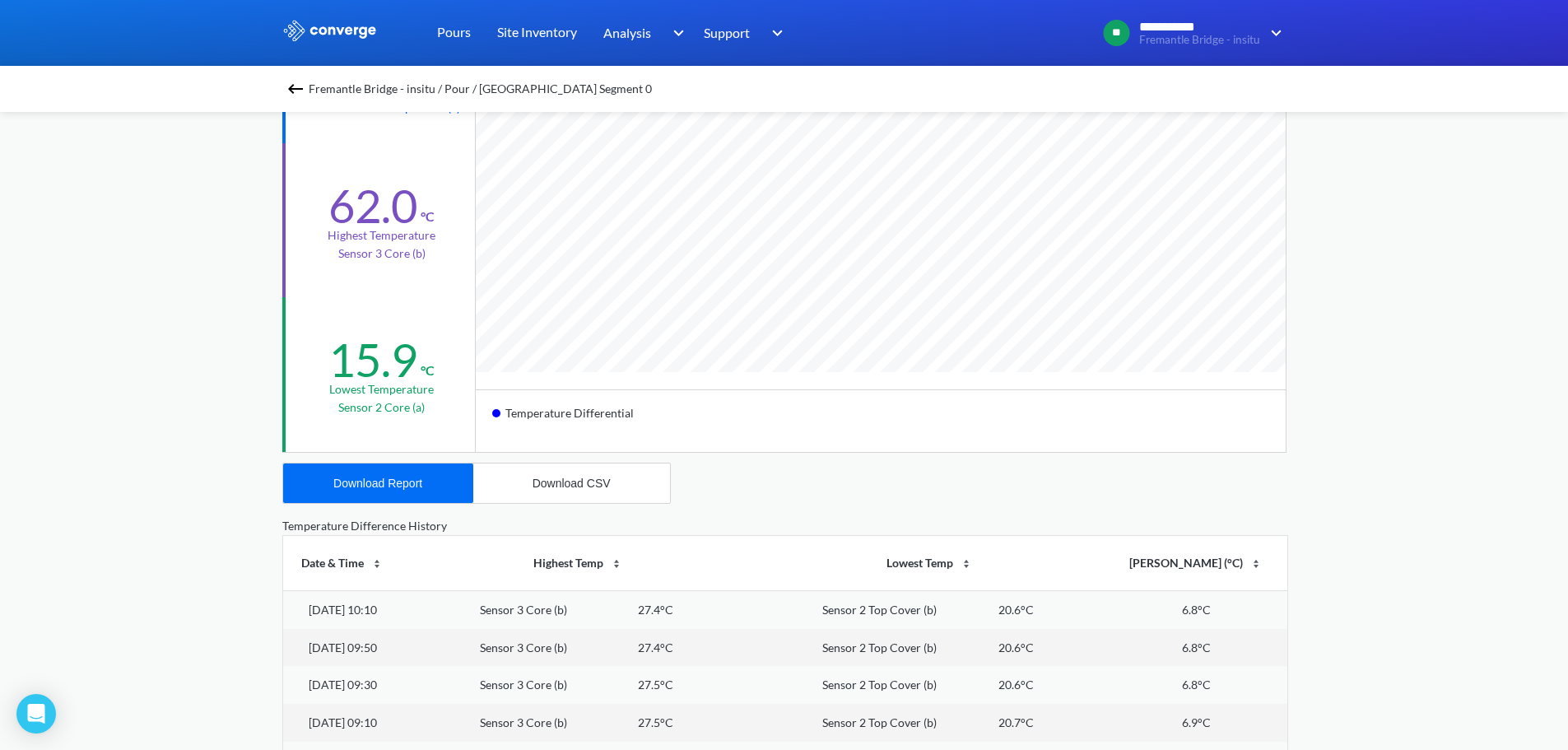
scroll to position [165, 0]
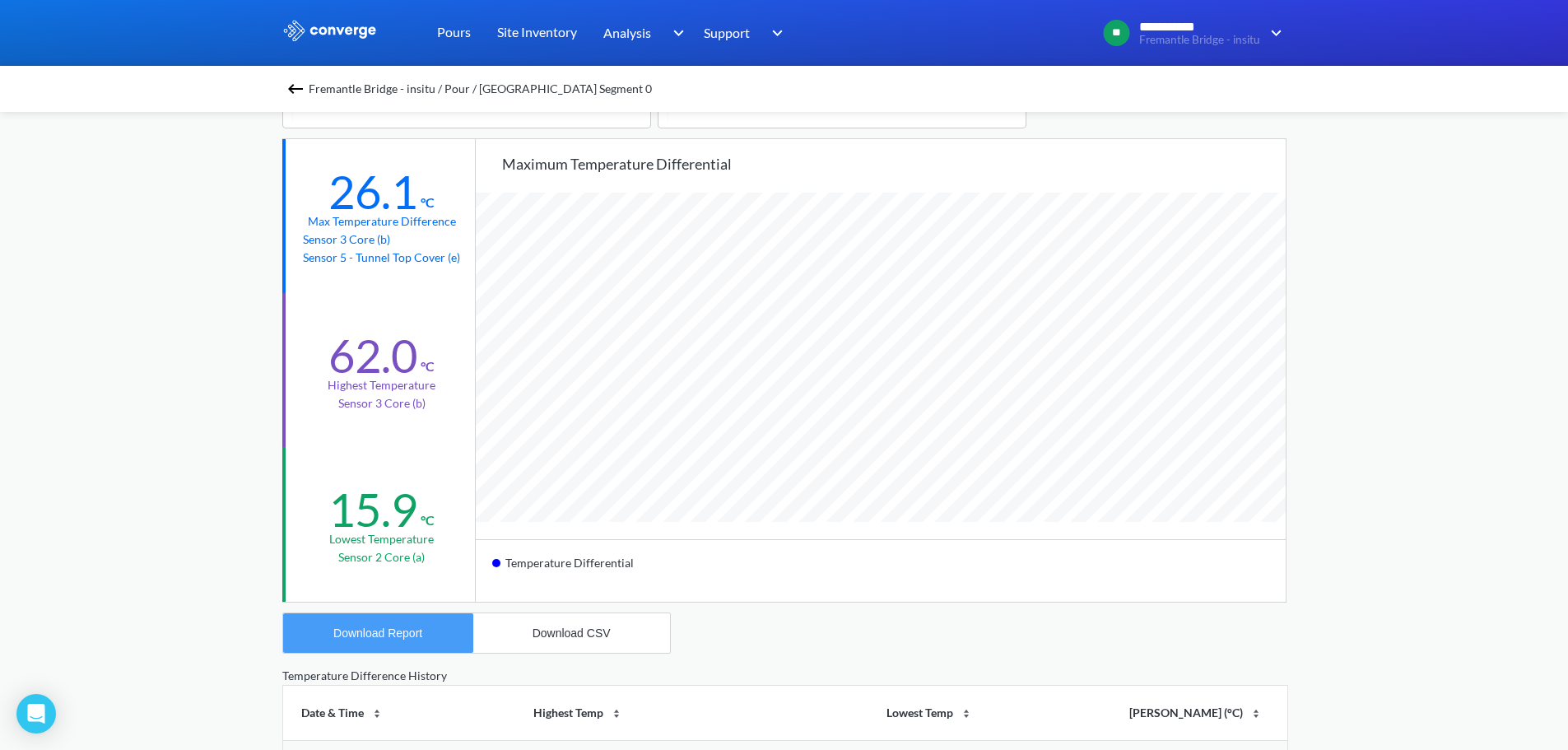
click at [396, 618] on button "Download Report" at bounding box center [378, 633] width 190 height 40
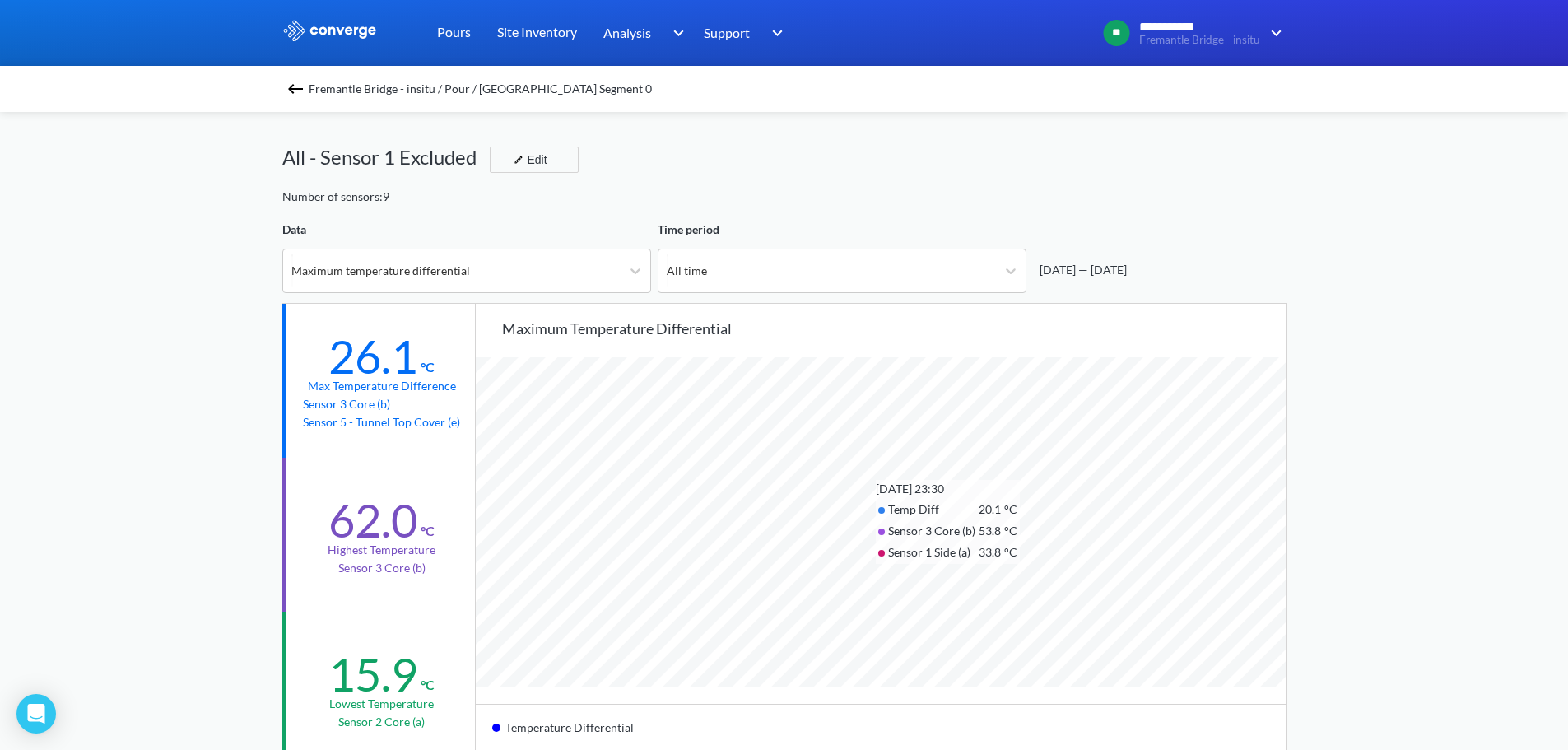
scroll to position [82, 0]
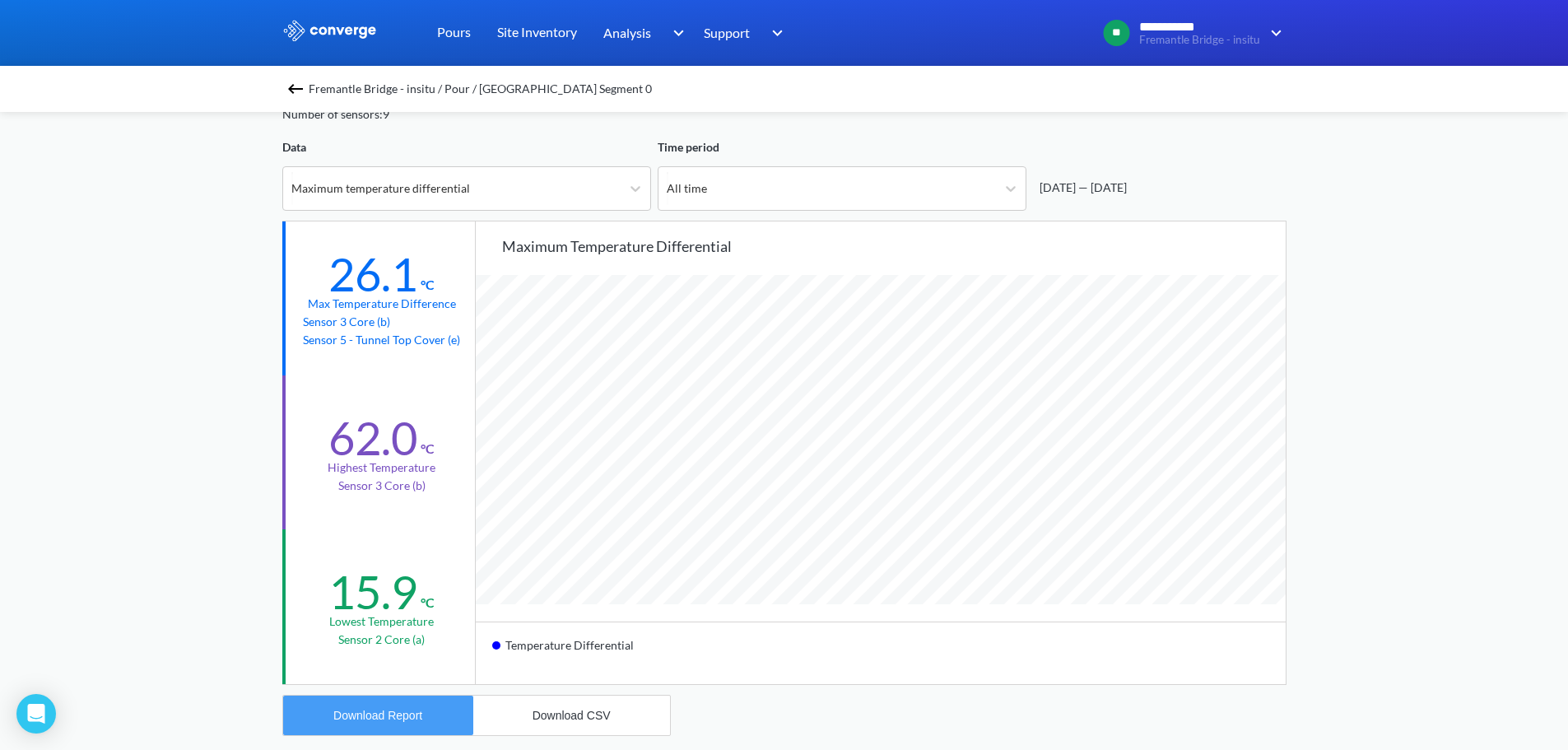
click at [422, 722] on button "Download Report" at bounding box center [378, 715] width 190 height 40
